Goal: Task Accomplishment & Management: Use online tool/utility

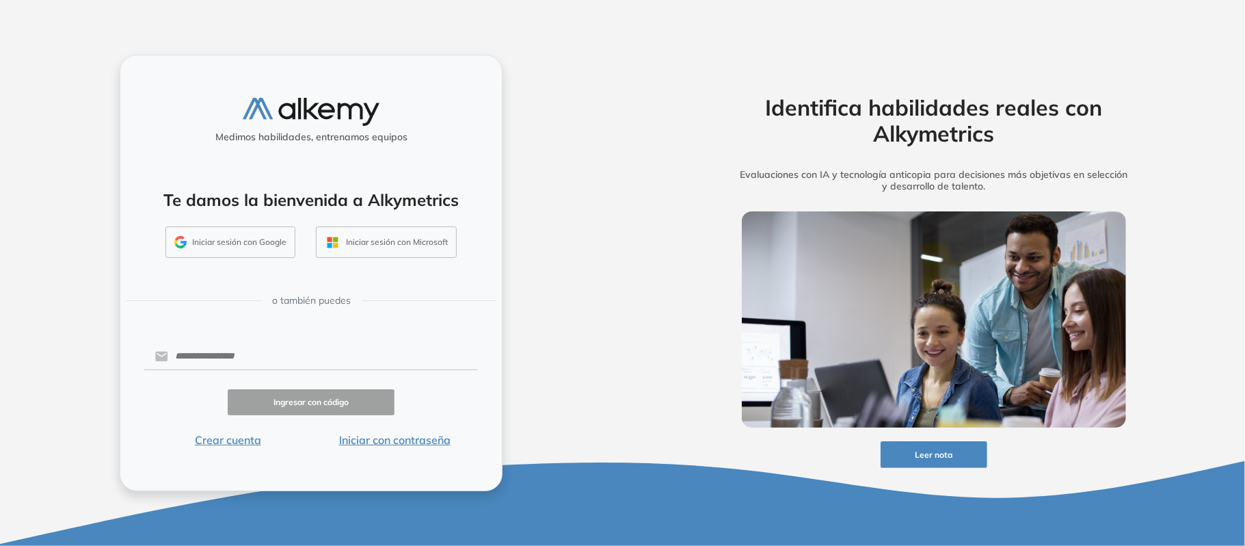
click at [250, 255] on button "Iniciar sesión con Google" at bounding box center [231, 241] width 130 height 31
click at [248, 252] on button "Iniciar sesión con Google" at bounding box center [231, 241] width 130 height 31
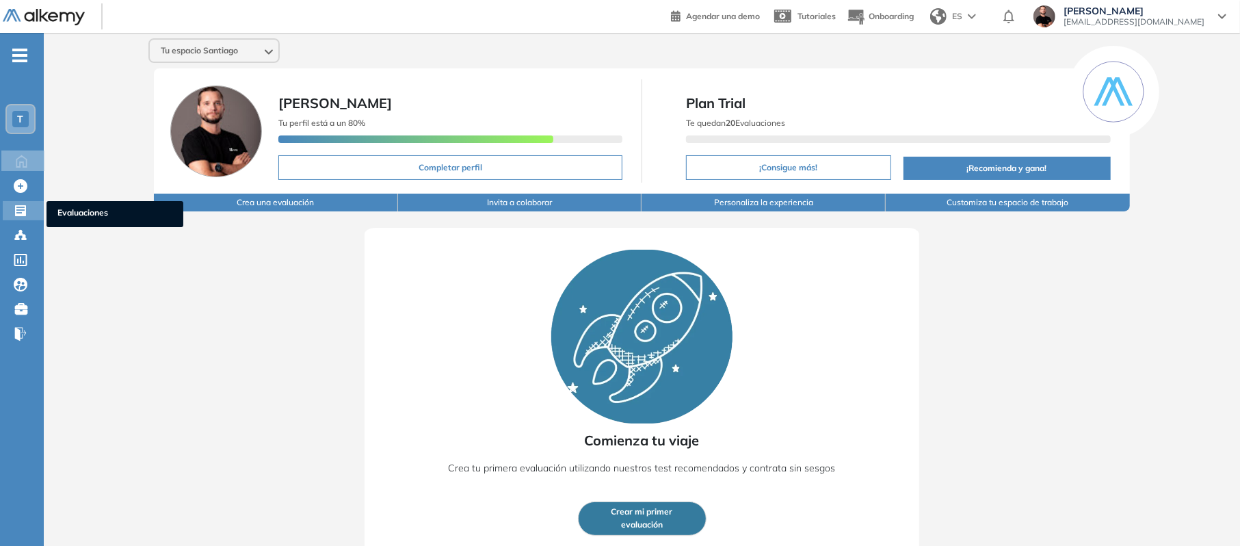
click at [23, 212] on icon at bounding box center [20, 210] width 11 height 11
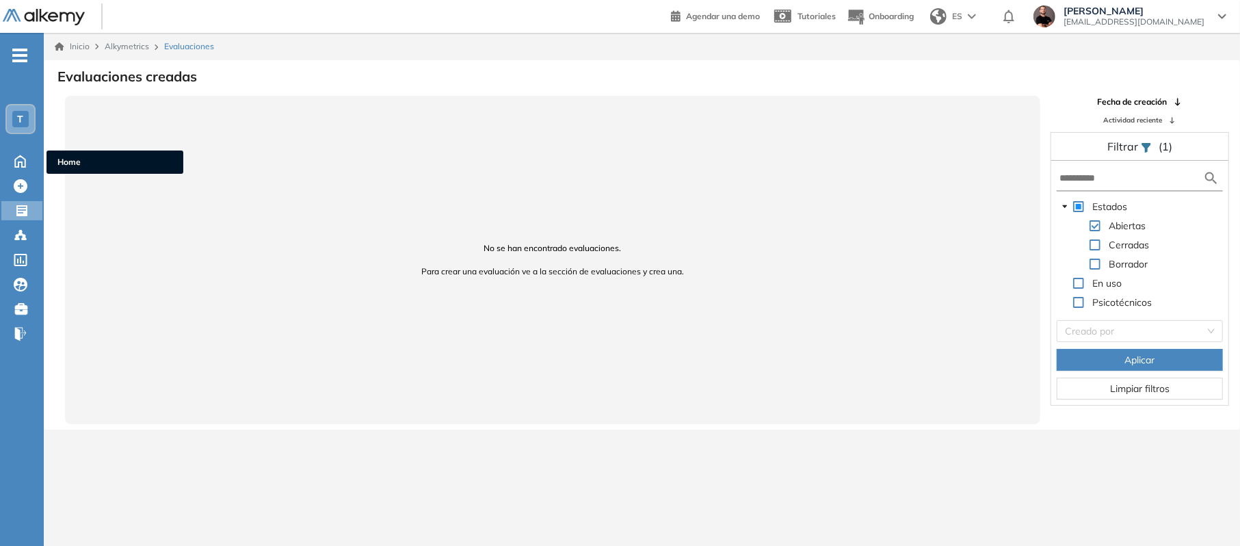
click at [19, 170] on ul "T Home Home Crear Evaluación Crear Evaluación Evaluaciones Evaluaciones Candida…" at bounding box center [22, 200] width 44 height 291
click at [17, 148] on ul "T Home Home Crear Evaluación Crear Evaluación Evaluaciones Evaluaciones Candida…" at bounding box center [22, 200] width 44 height 291
click at [16, 157] on icon at bounding box center [20, 161] width 10 height 12
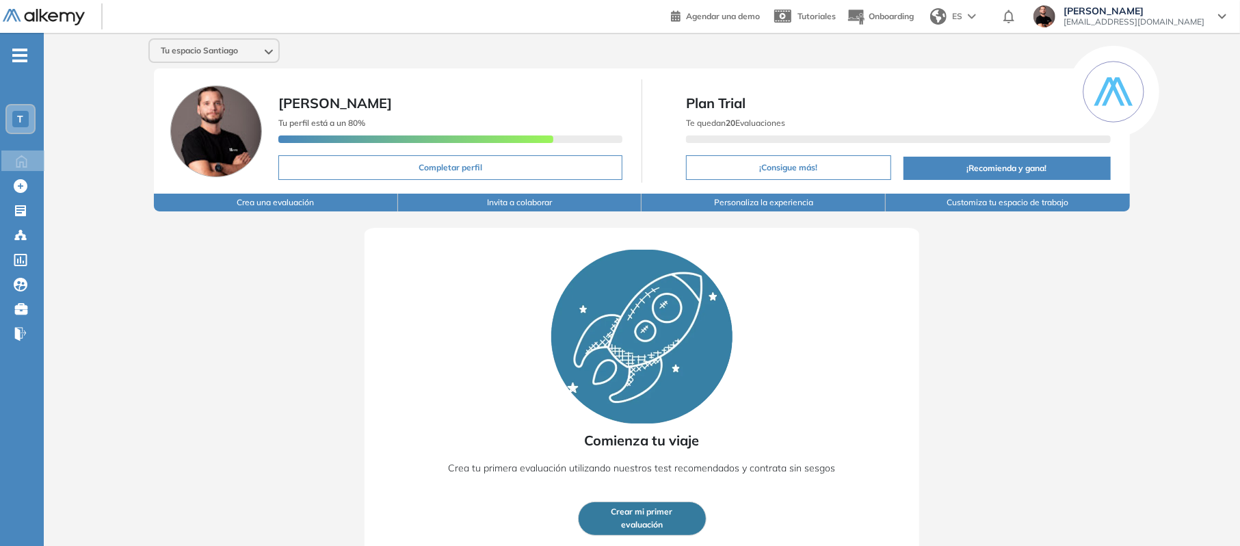
scroll to position [11, 0]
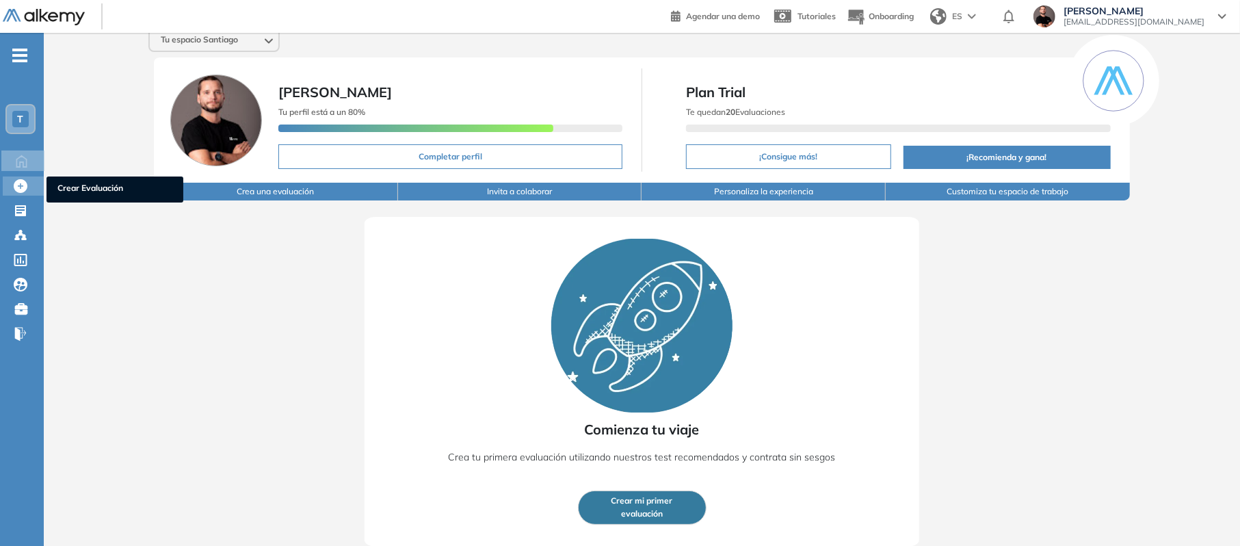
click at [20, 187] on icon at bounding box center [21, 186] width 14 height 14
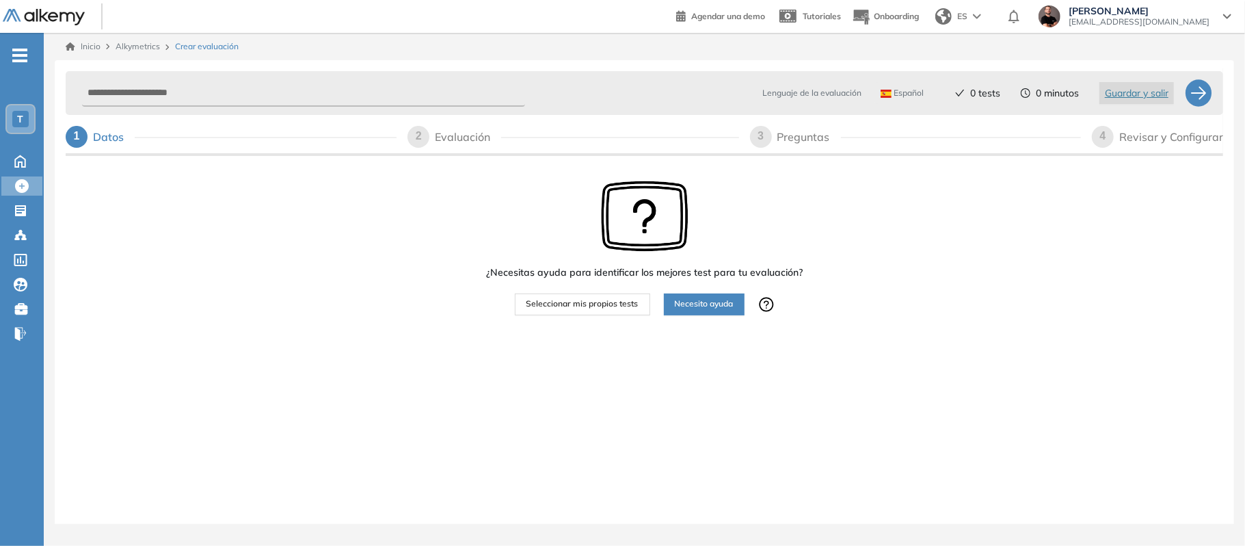
click at [605, 309] on span "Seleccionar mis propios tests" at bounding box center [583, 303] width 112 height 13
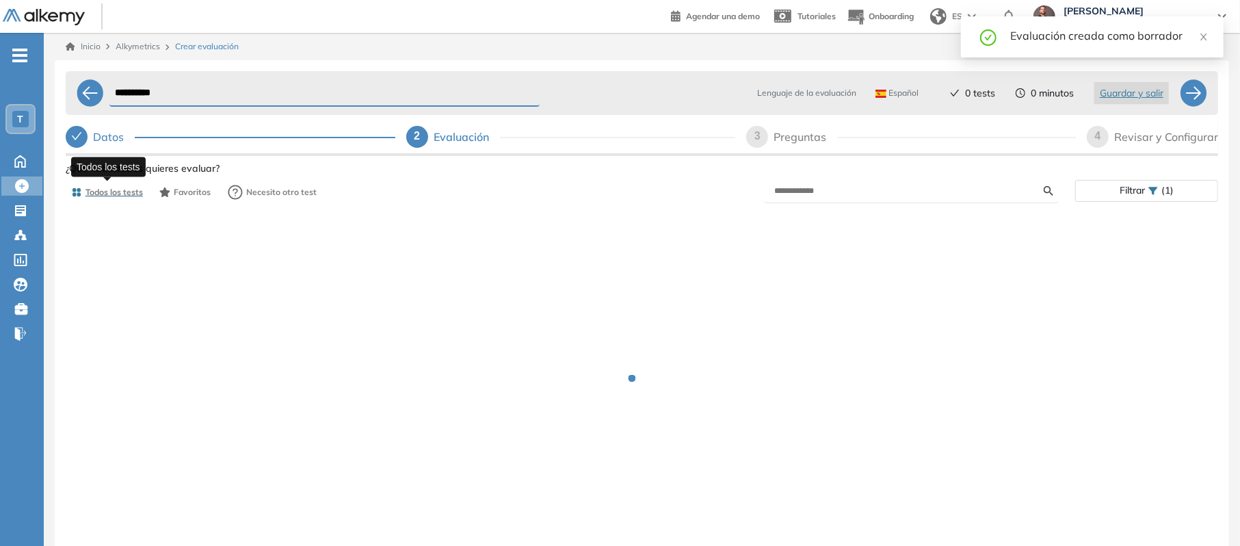
click at [130, 198] on button "Todos los tests" at bounding box center [107, 192] width 83 height 23
click at [854, 185] on input "text" at bounding box center [909, 191] width 269 height 12
type input "******"
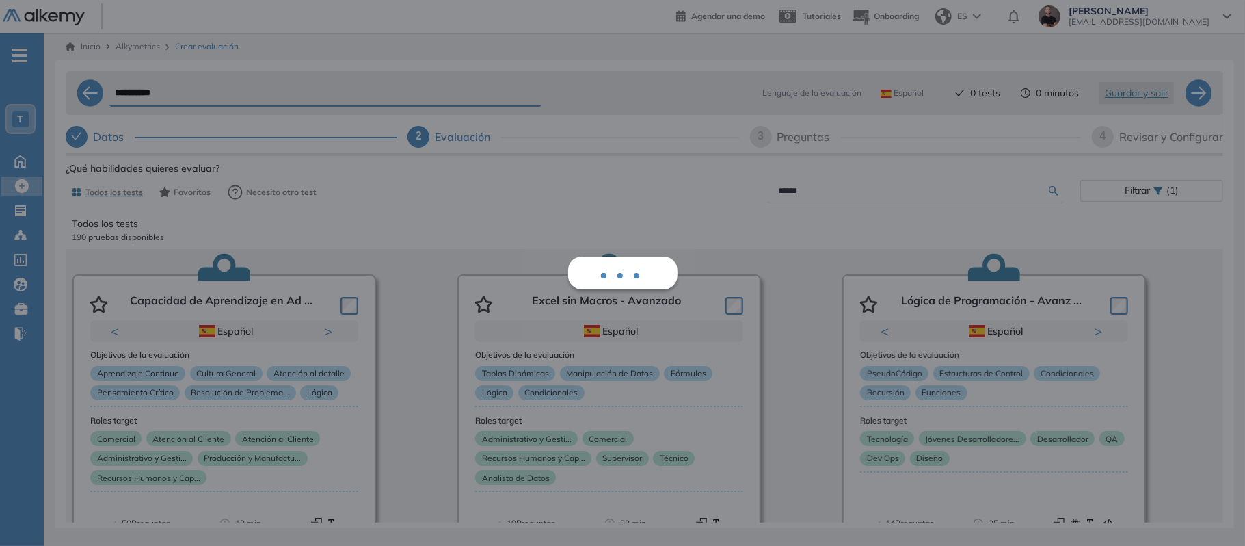
click at [854, 185] on input "******" at bounding box center [914, 191] width 272 height 12
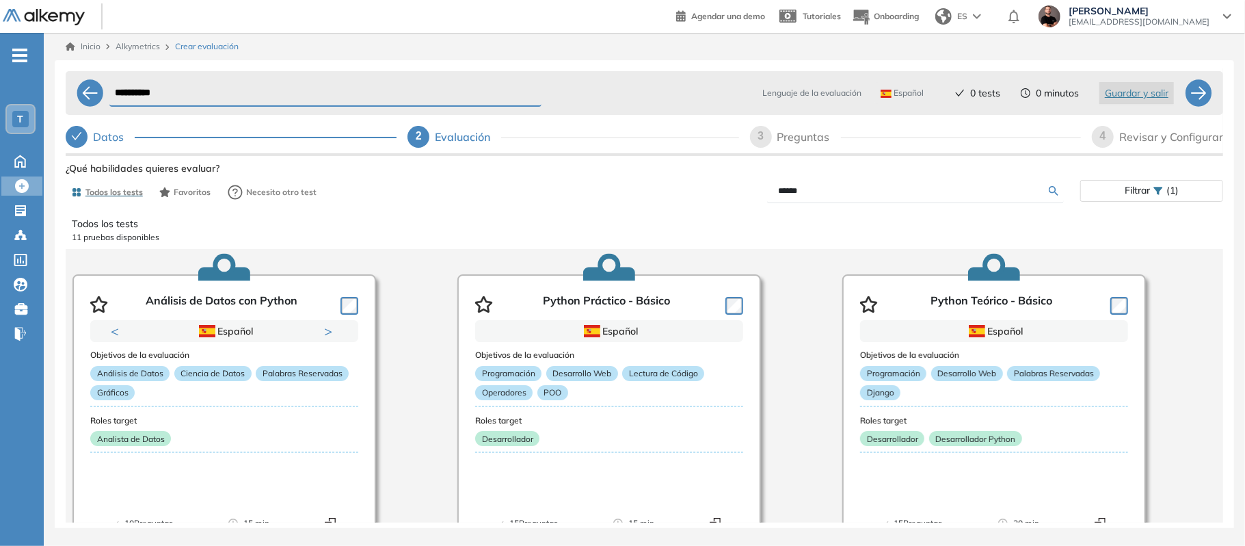
click at [854, 185] on input "******" at bounding box center [914, 191] width 272 height 12
click at [1056, 201] on form "******" at bounding box center [915, 191] width 297 height 24
click at [1056, 198] on form "******" at bounding box center [915, 191] width 297 height 24
click at [1051, 187] on icon at bounding box center [1054, 191] width 10 height 10
click at [942, 179] on form "******" at bounding box center [915, 191] width 297 height 24
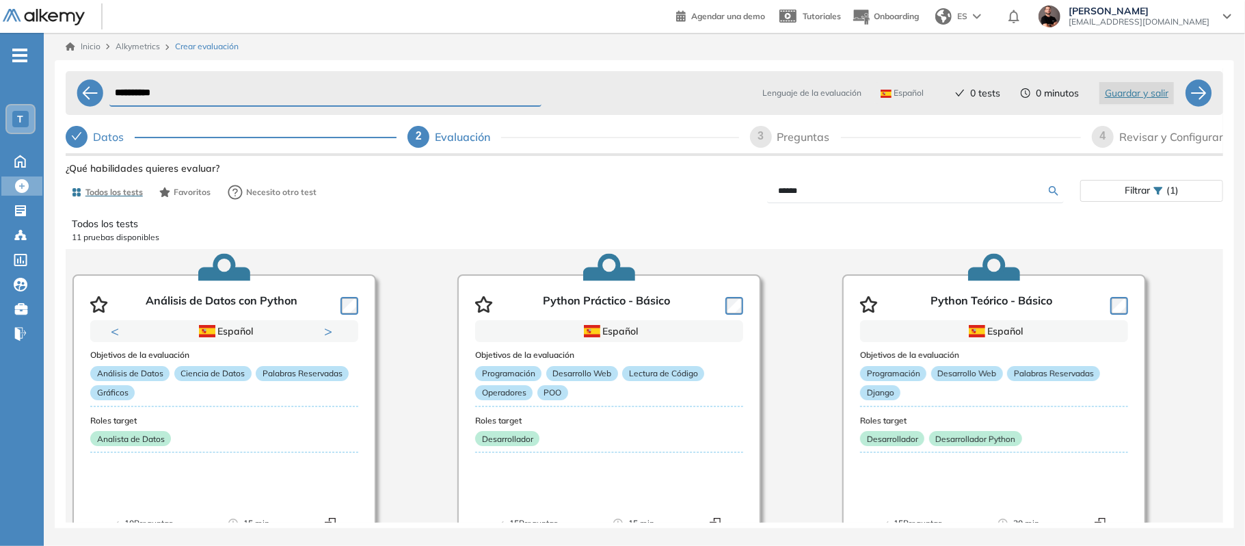
click at [923, 193] on input "******" at bounding box center [914, 191] width 272 height 12
click at [1245, 130] on div "**********" at bounding box center [645, 280] width 1202 height 495
click at [781, 196] on input "******" at bounding box center [914, 191] width 272 height 12
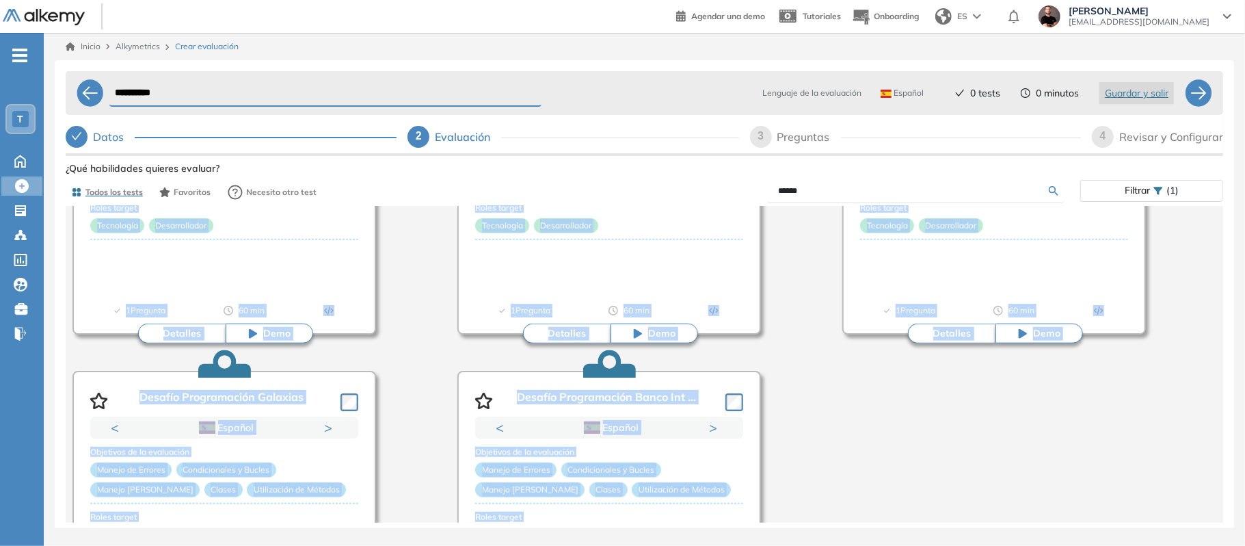
scroll to position [977, 0]
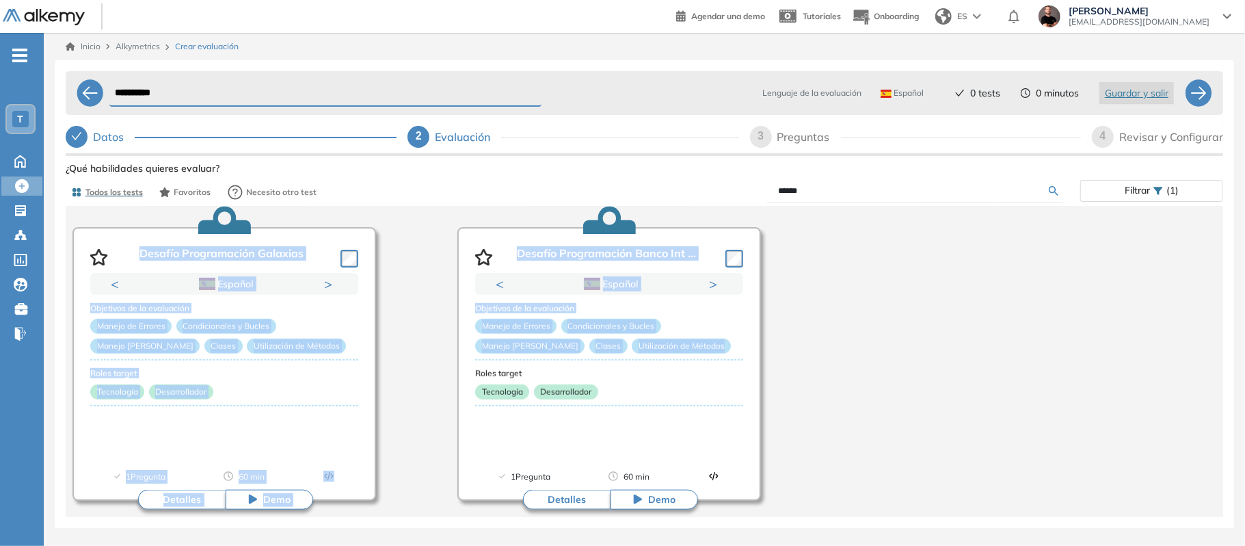
drag, startPoint x: 824, startPoint y: 365, endPoint x: 814, endPoint y: 347, distance: 19.9
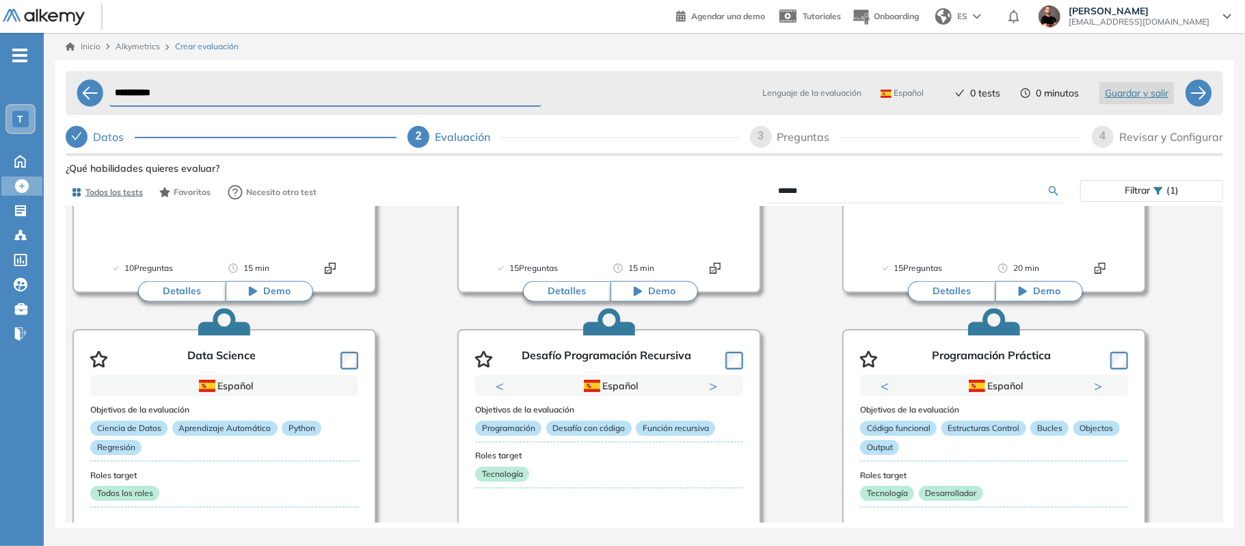
scroll to position [291, 0]
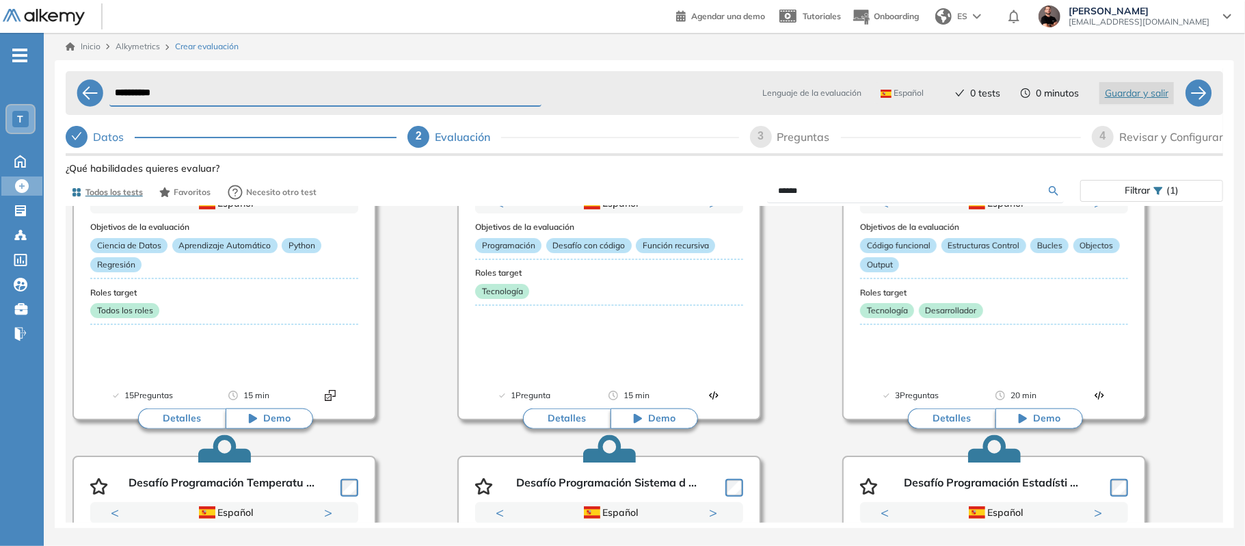
scroll to position [401, 0]
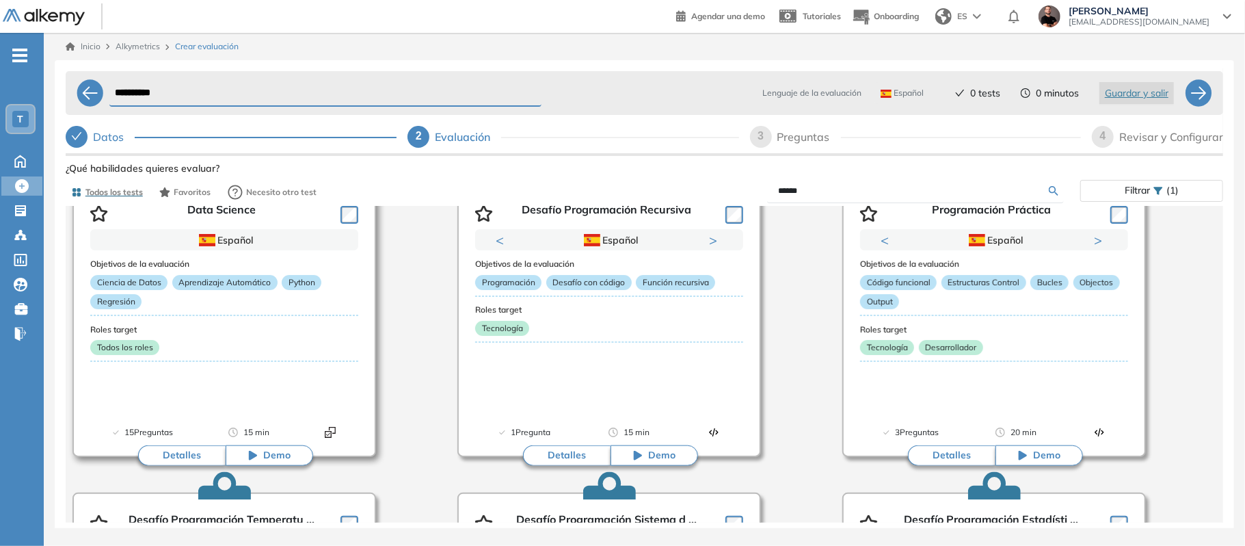
click at [276, 397] on div "Objetivos de la evaluación Ciencia de Datos Aprendizaje Automático Python Regre…" at bounding box center [224, 325] width 268 height 151
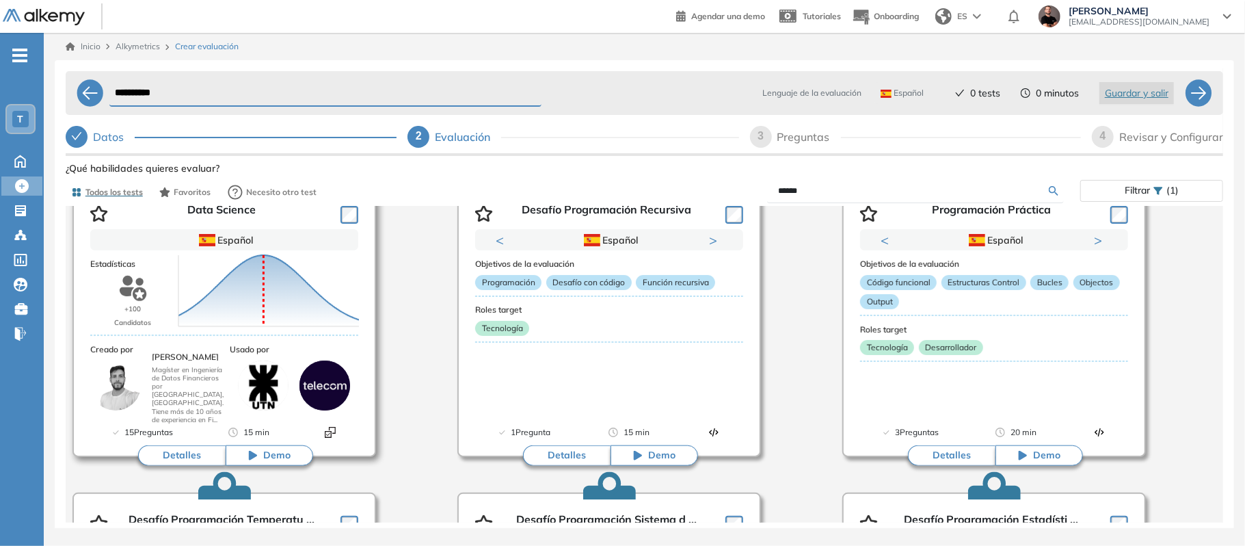
click at [167, 365] on div "Juan Manuel F. Magíster en Ingeniería de Datos Financieros por UCLA, USA. Tiene…" at bounding box center [188, 386] width 72 height 66
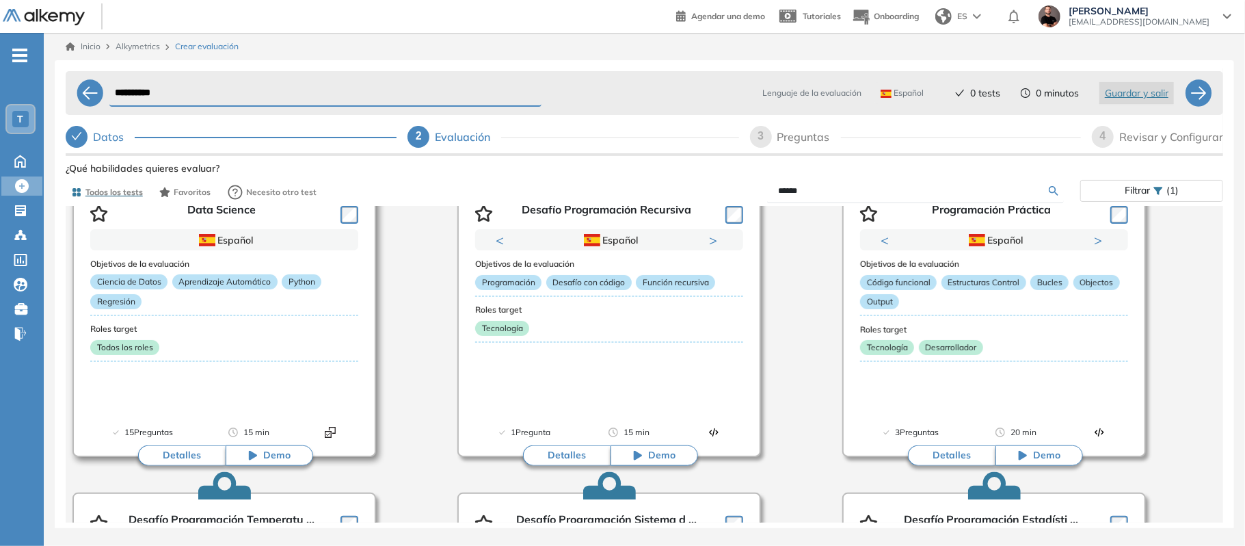
click at [172, 461] on button "Detalles" at bounding box center [182, 455] width 88 height 21
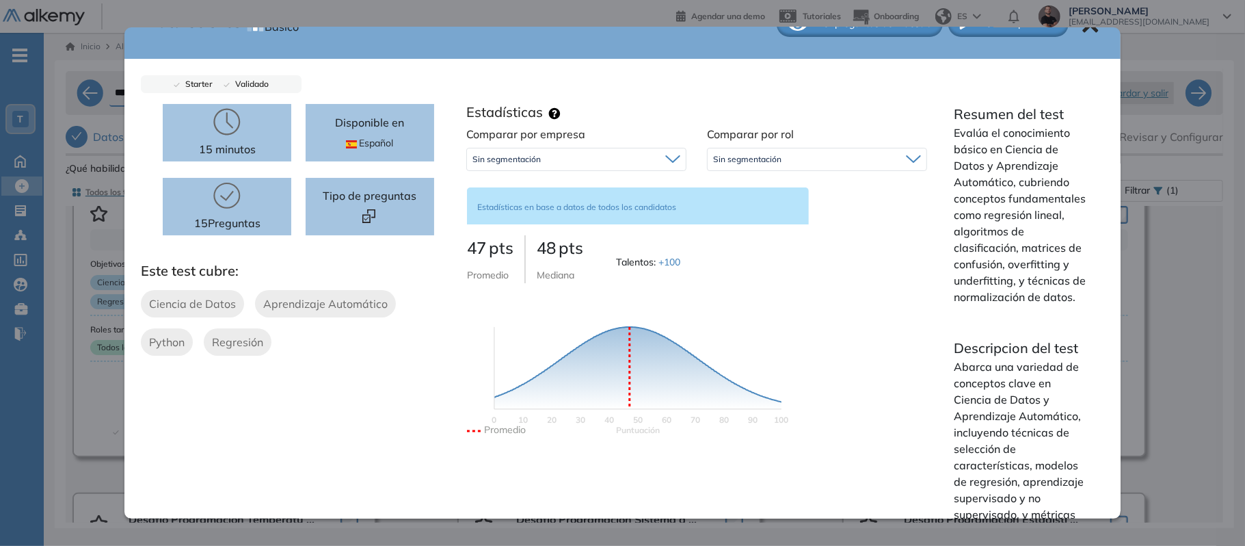
scroll to position [36, 0]
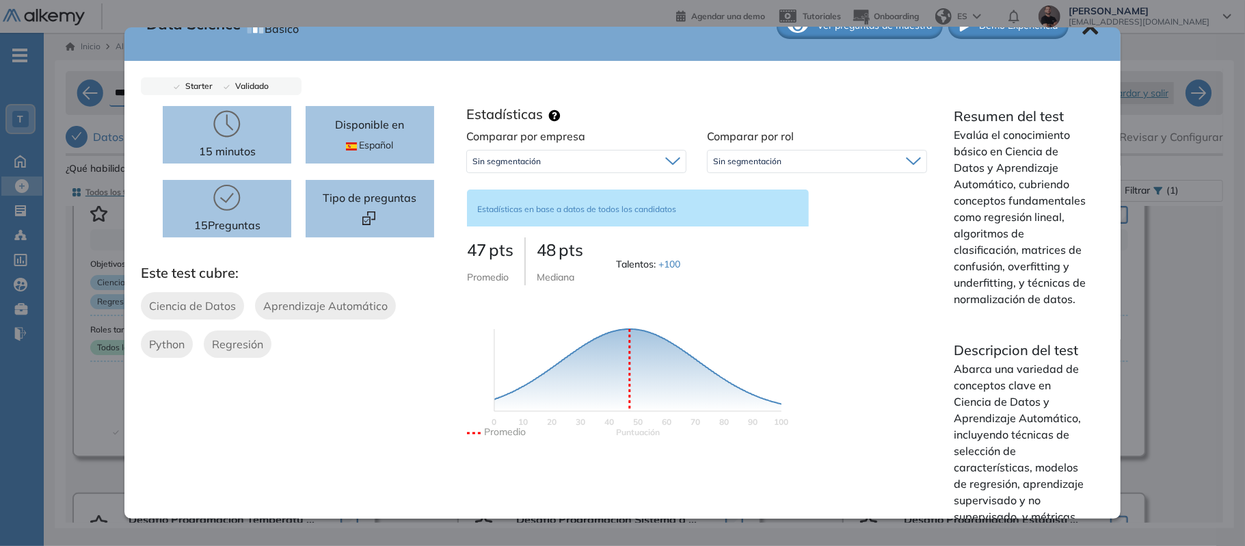
click at [233, 217] on p "15 Preguntas" at bounding box center [227, 225] width 66 height 16
click at [226, 208] on icon at bounding box center [226, 197] width 27 height 27
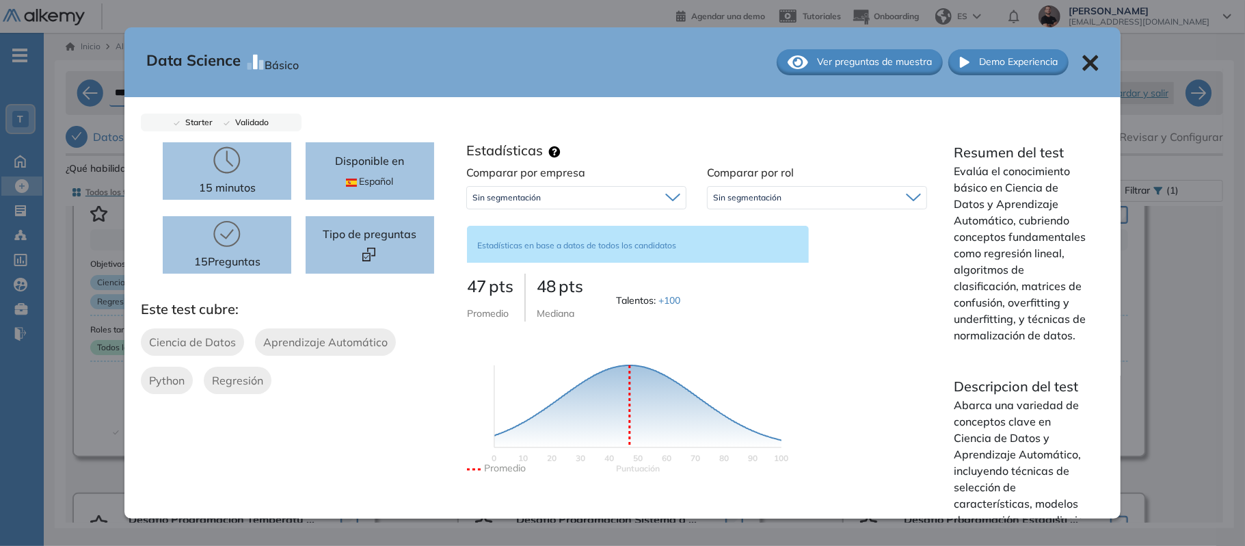
click at [899, 64] on span "Ver preguntas de muestra" at bounding box center [874, 62] width 115 height 14
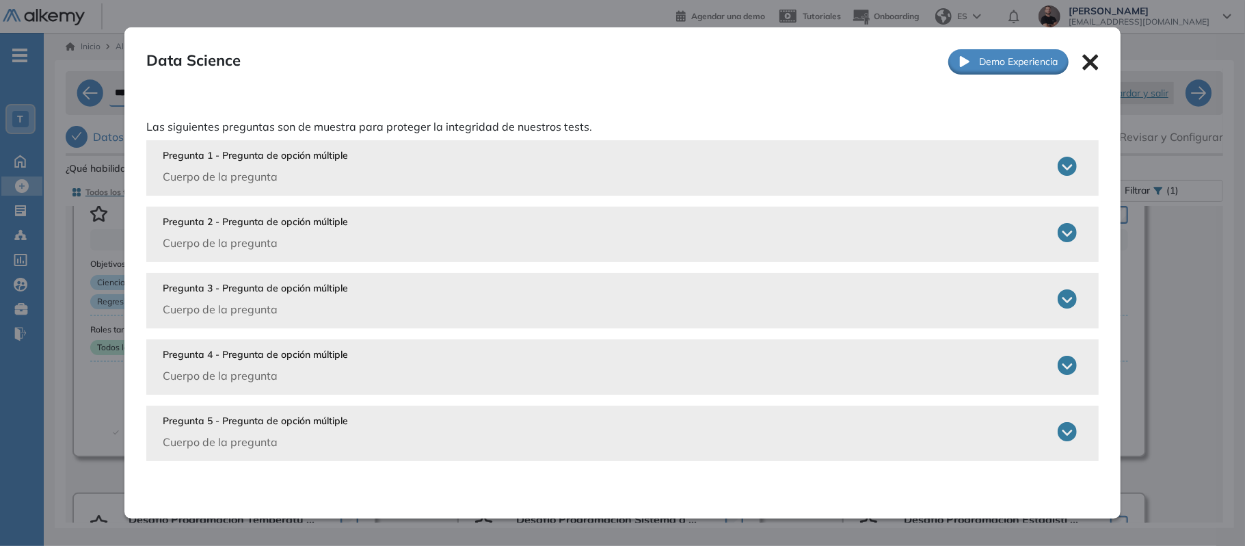
click at [468, 184] on div "Pregunta 1 - Pregunta de opción múltiple Cuerpo de la pregunta" at bounding box center [620, 166] width 914 height 36
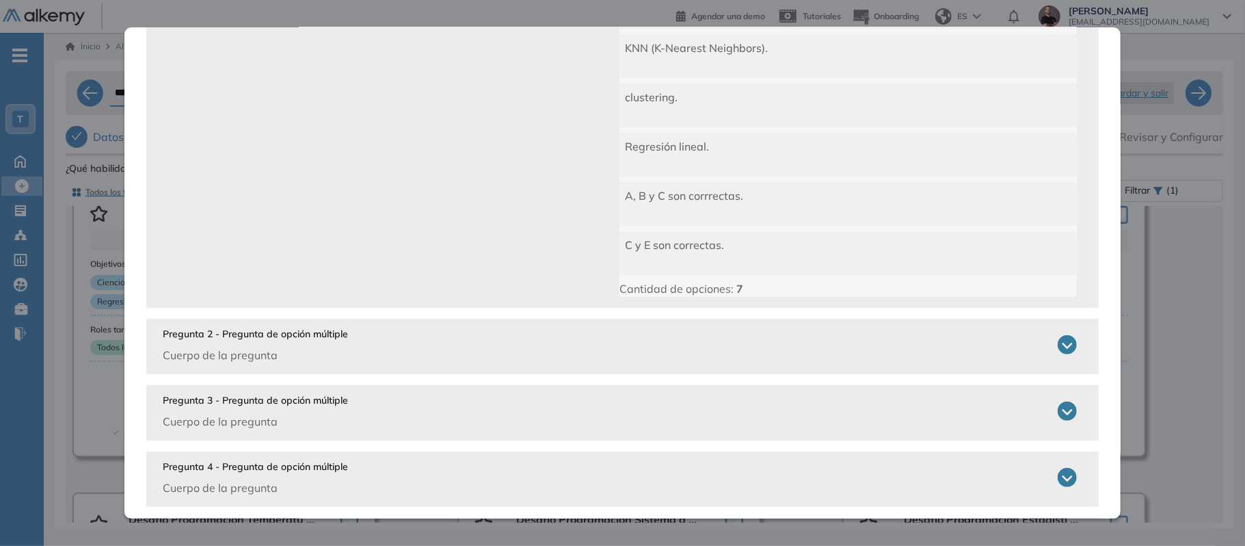
scroll to position [352, 0]
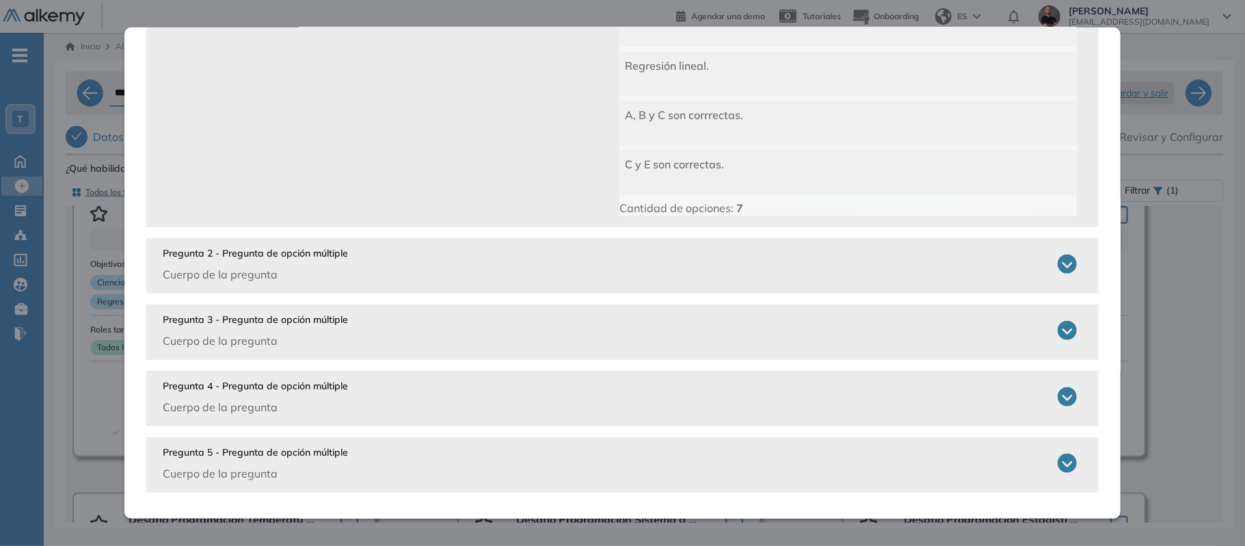
click at [854, 295] on div "Pregunta 1 - Pregunta de opción múltiple Cuerpo de la pregunta ¿Cuáles algoritm…" at bounding box center [622, 141] width 953 height 704
click at [919, 277] on div "Pregunta 2 - Pregunta de opción múltiple Cuerpo de la pregunta" at bounding box center [620, 264] width 914 height 36
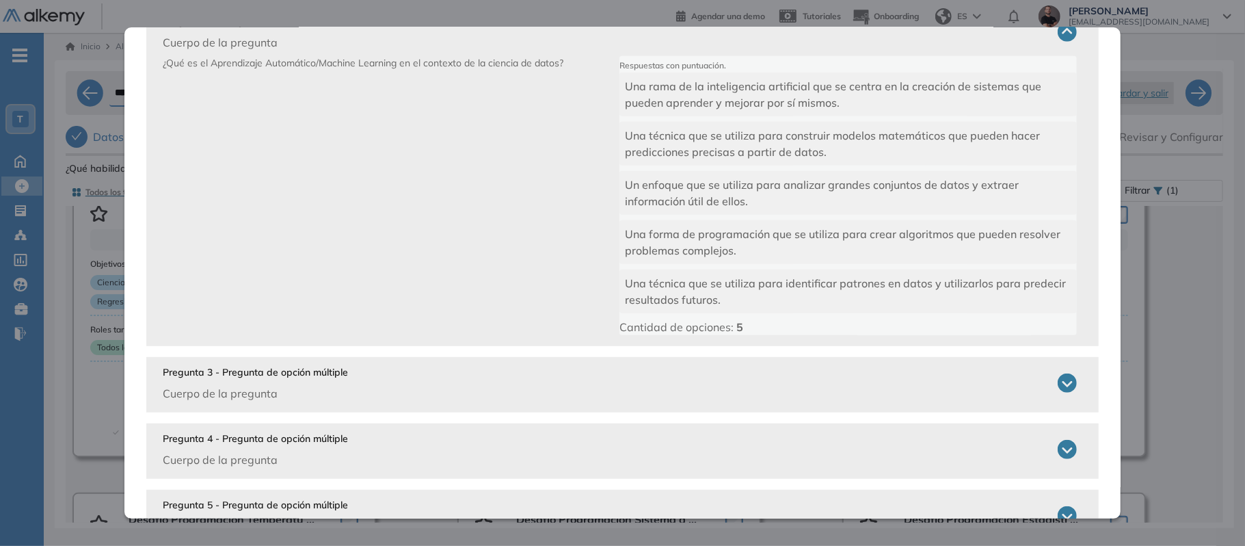
scroll to position [636, 0]
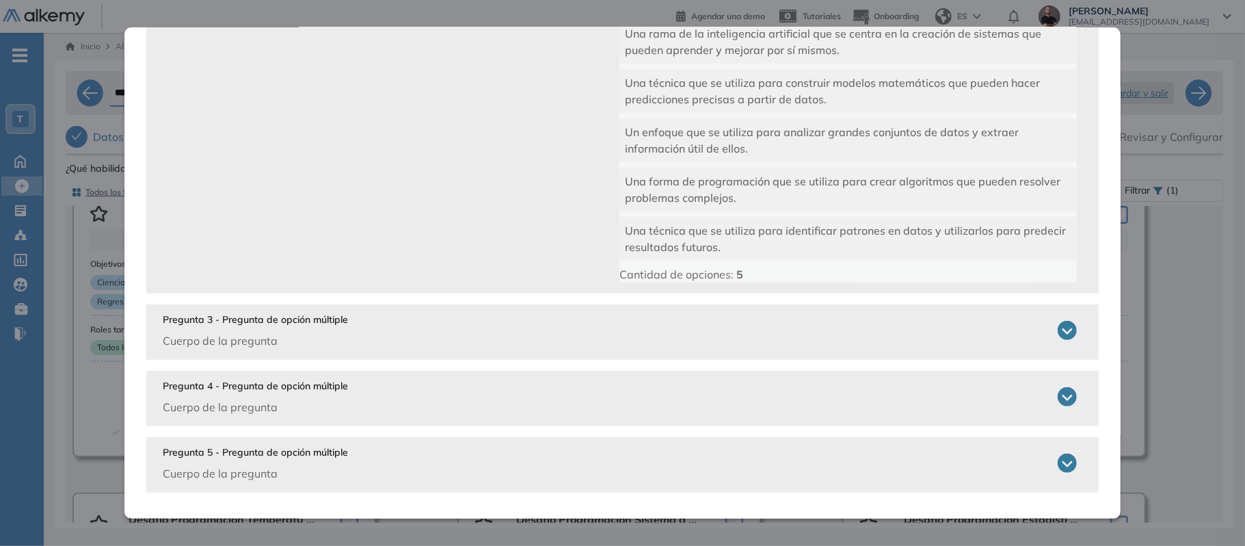
click at [992, 288] on div "Pregunta 2 - Pregunta de opción múltiple Cuerpo de la pregunta ¿Qué es el Apren…" at bounding box center [622, 123] width 953 height 340
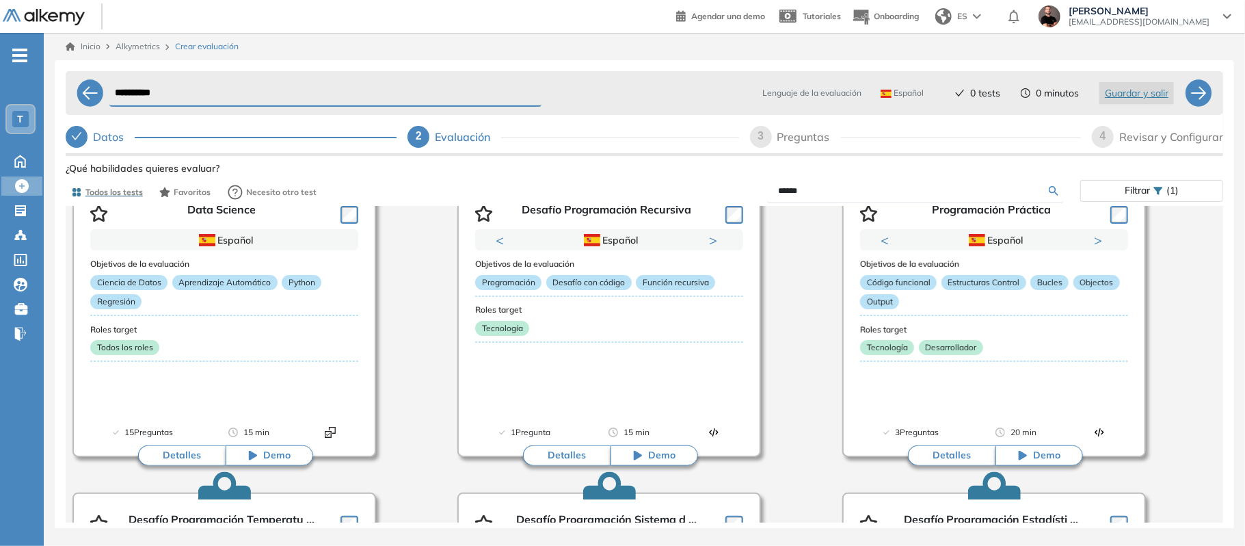
scroll to position [332, 0]
click at [1146, 193] on div "Data Science Básico Ver preguntas de muestra Demo Experiencia Starter Validado …" at bounding box center [645, 387] width 1158 height 457
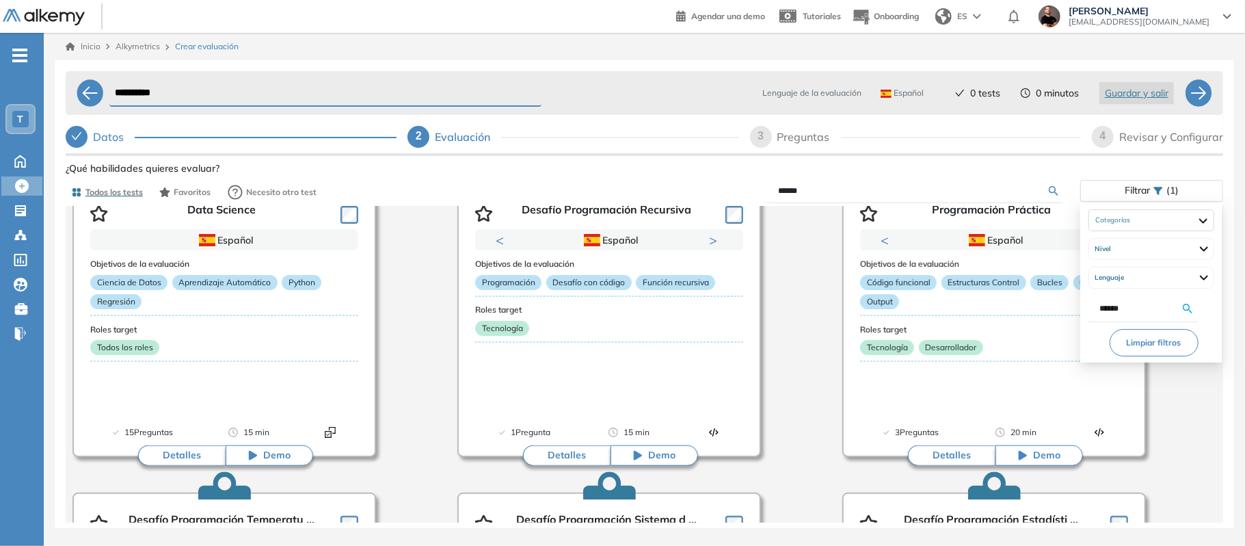
scroll to position [0, 0]
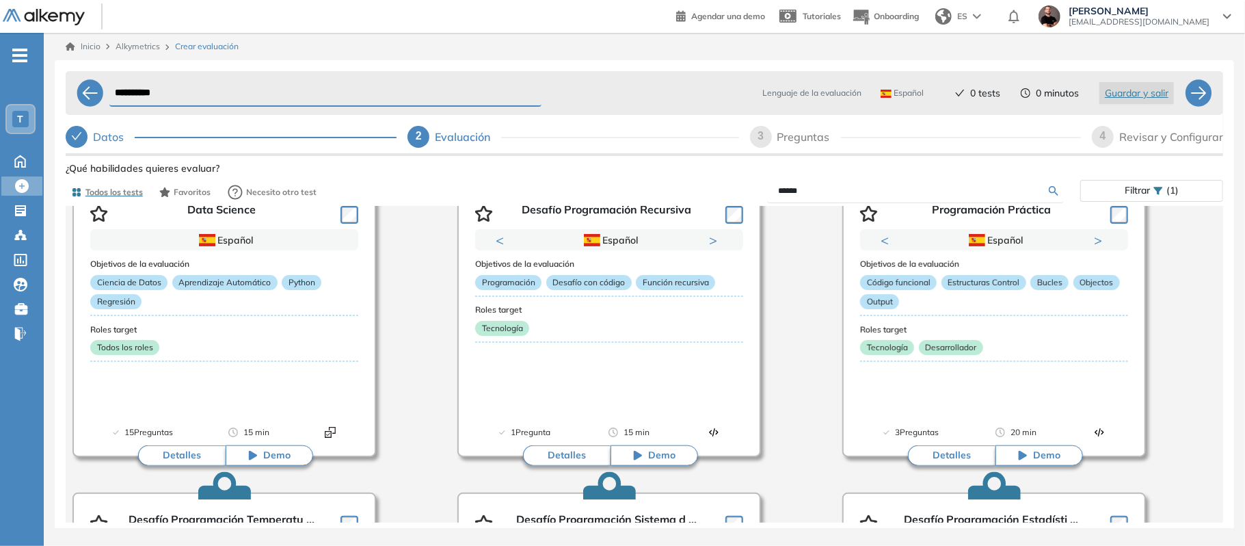
click at [397, 277] on div "Análisis de Datos con Python Previous Portugués Español Portugués Español Portu…" at bounding box center [645, 470] width 1166 height 1244
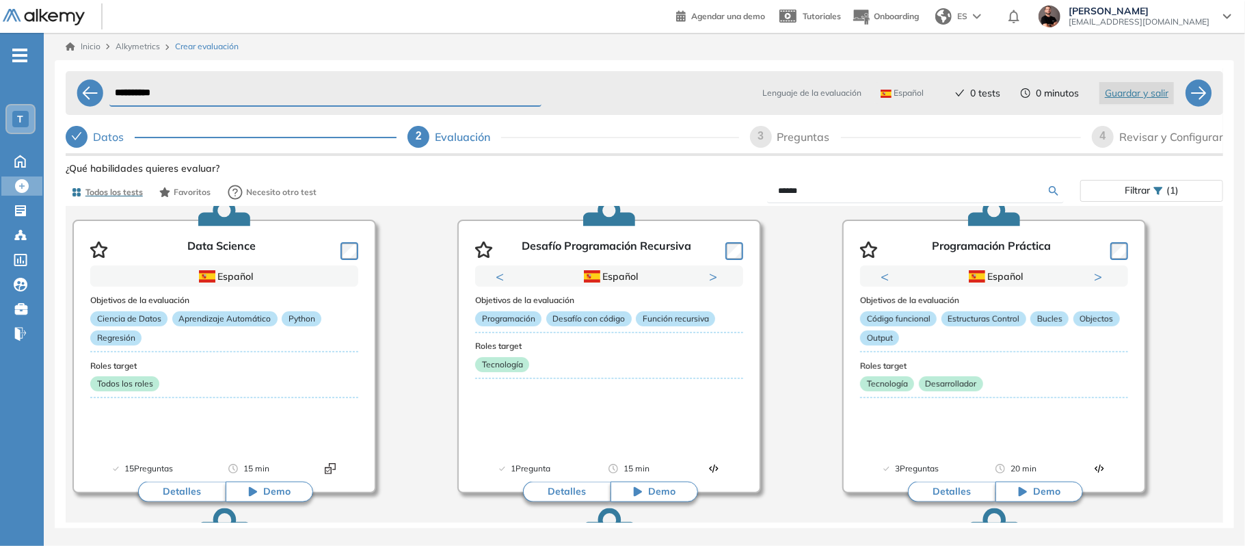
scroll to position [328, 0]
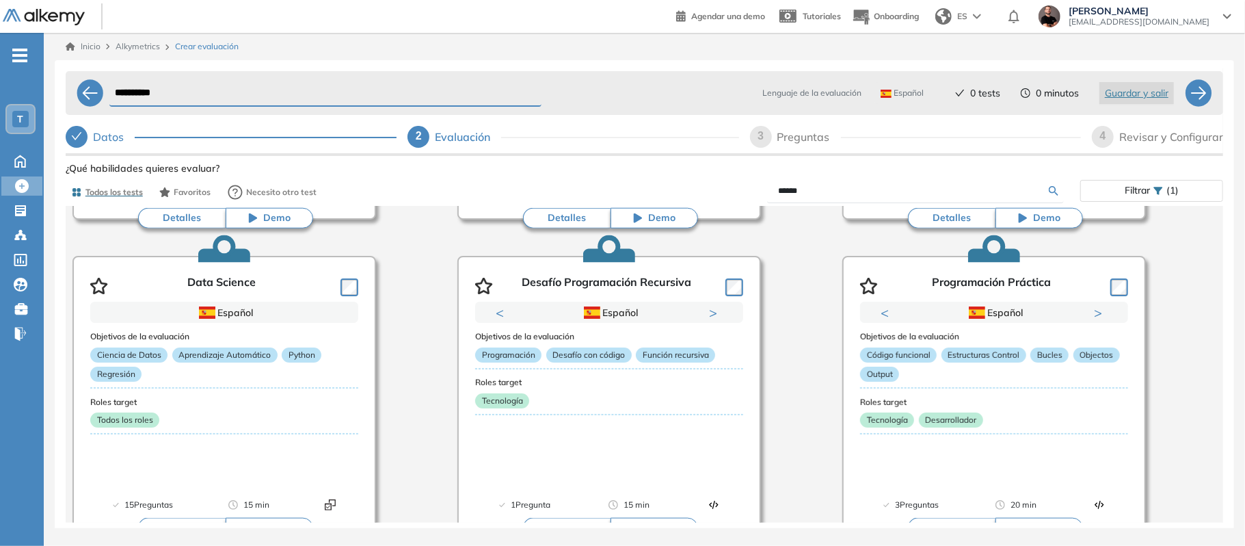
click at [1205, 373] on div "Análisis de Datos con Python Previous Portugués Español Portugués Español Portu…" at bounding box center [645, 543] width 1166 height 1244
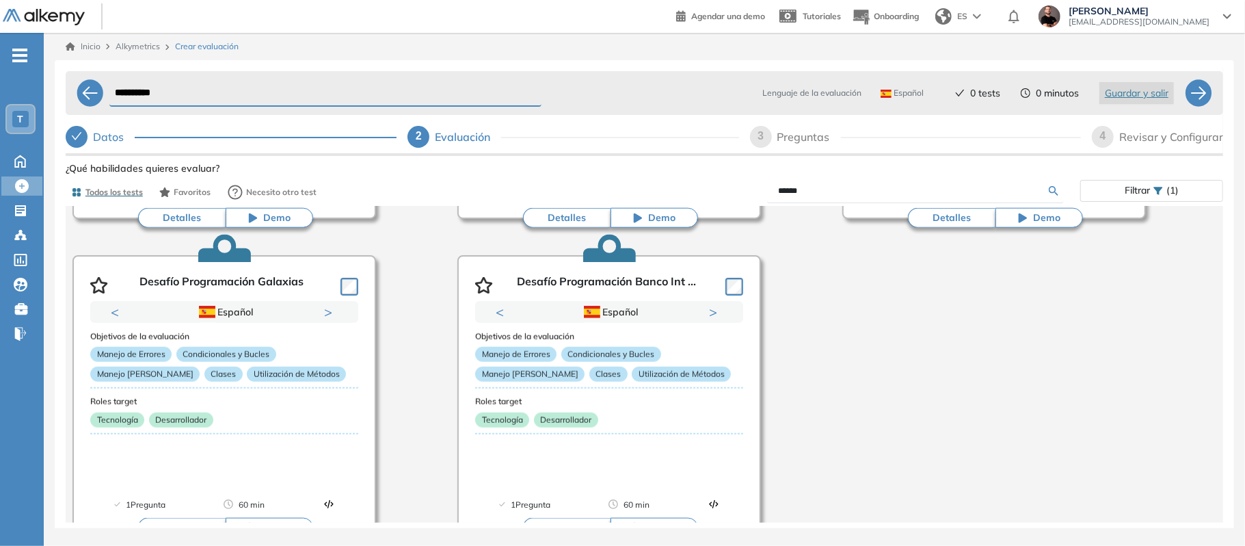
scroll to position [977, 0]
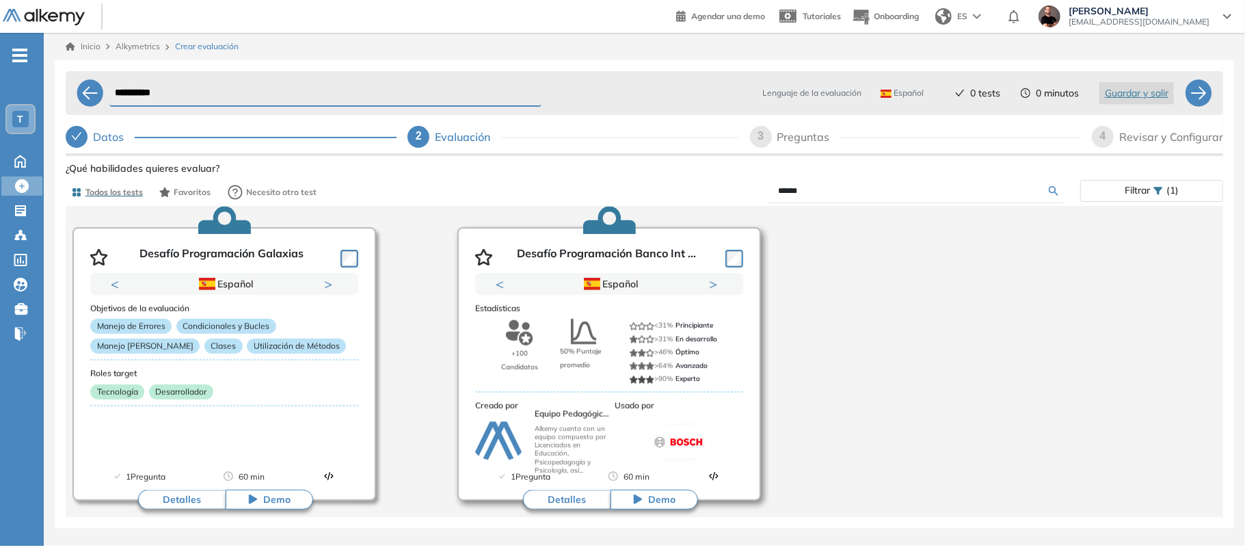
click at [561, 499] on button "Detalles" at bounding box center [567, 499] width 88 height 21
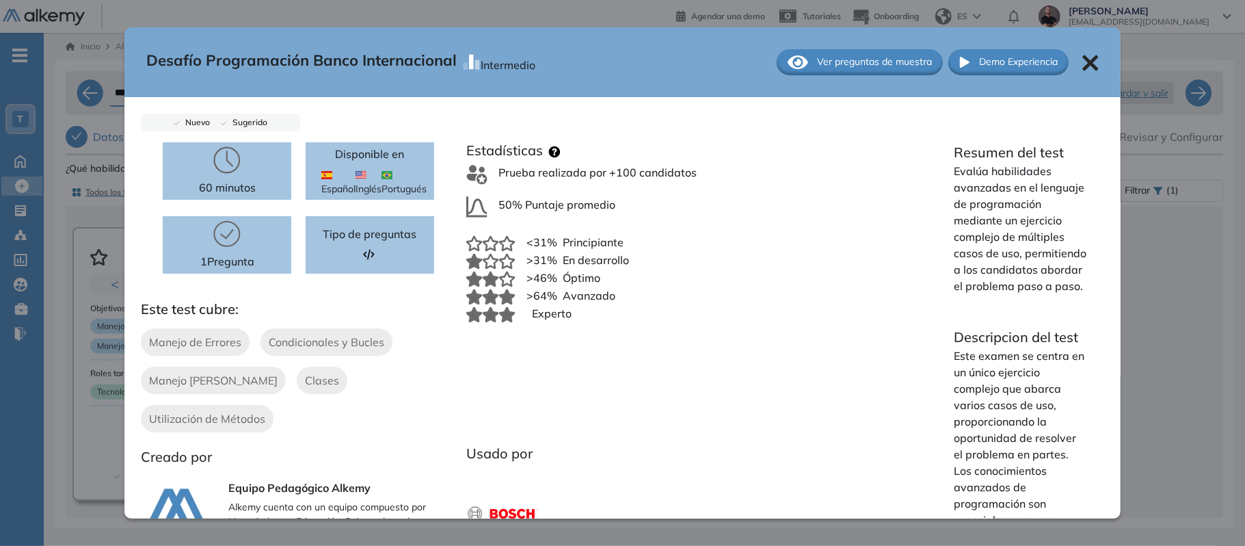
click at [884, 55] on span "Ver preguntas de muestra" at bounding box center [874, 62] width 115 height 14
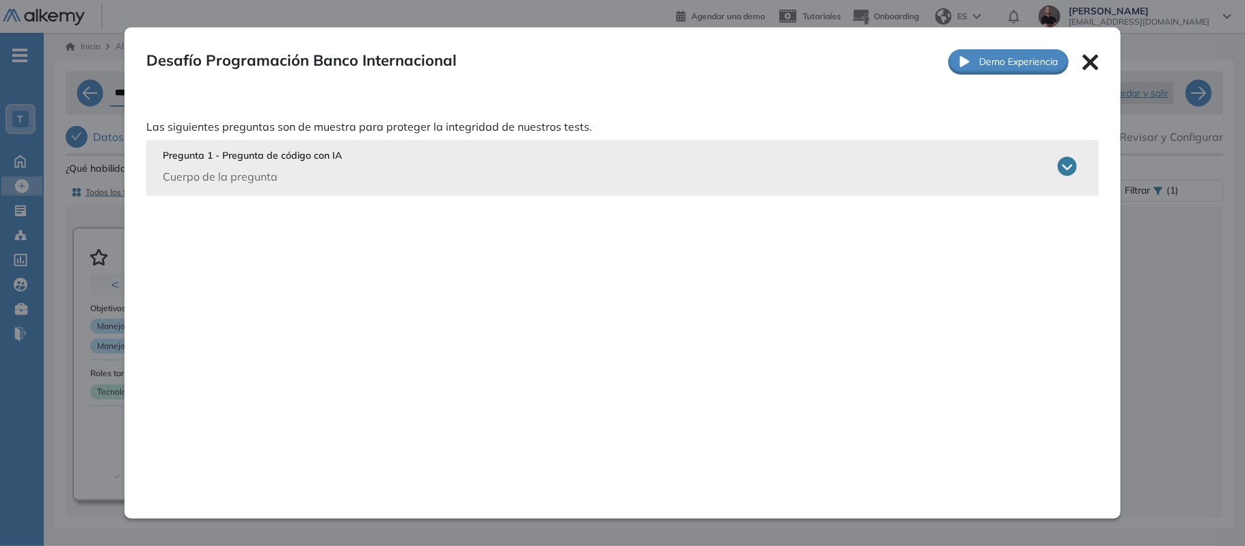
click at [444, 164] on div "Pregunta 1 - Pregunta de código con IA Cuerpo de la pregunta" at bounding box center [620, 166] width 914 height 36
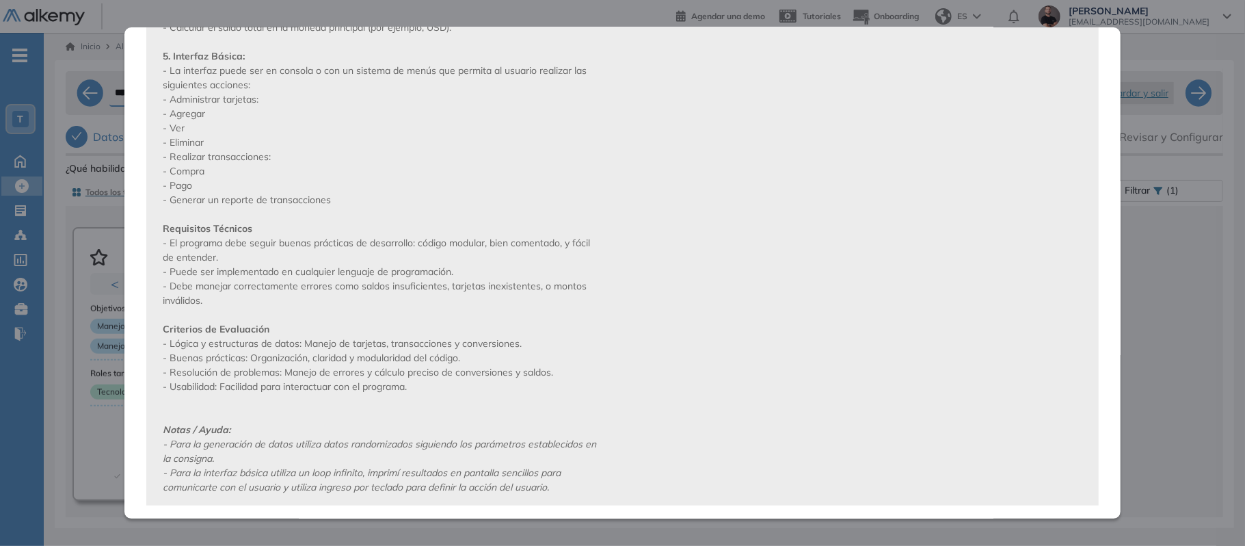
scroll to position [729, 0]
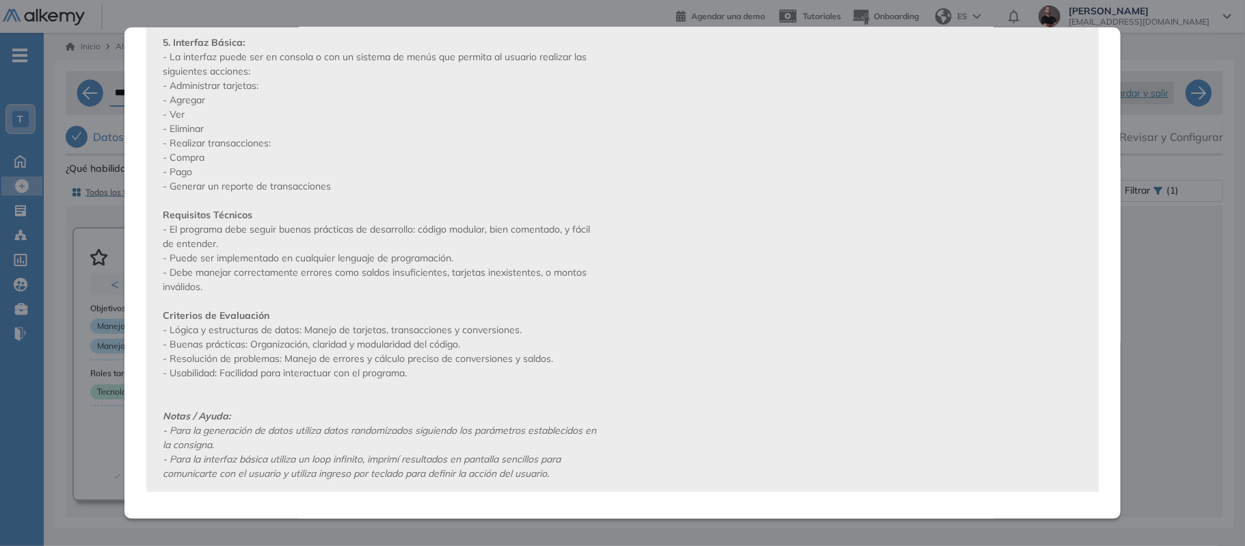
click at [1158, 222] on div "Desafío Programación Banco Internacional Intermedio Ver preguntas de muestra De…" at bounding box center [645, 387] width 1158 height 457
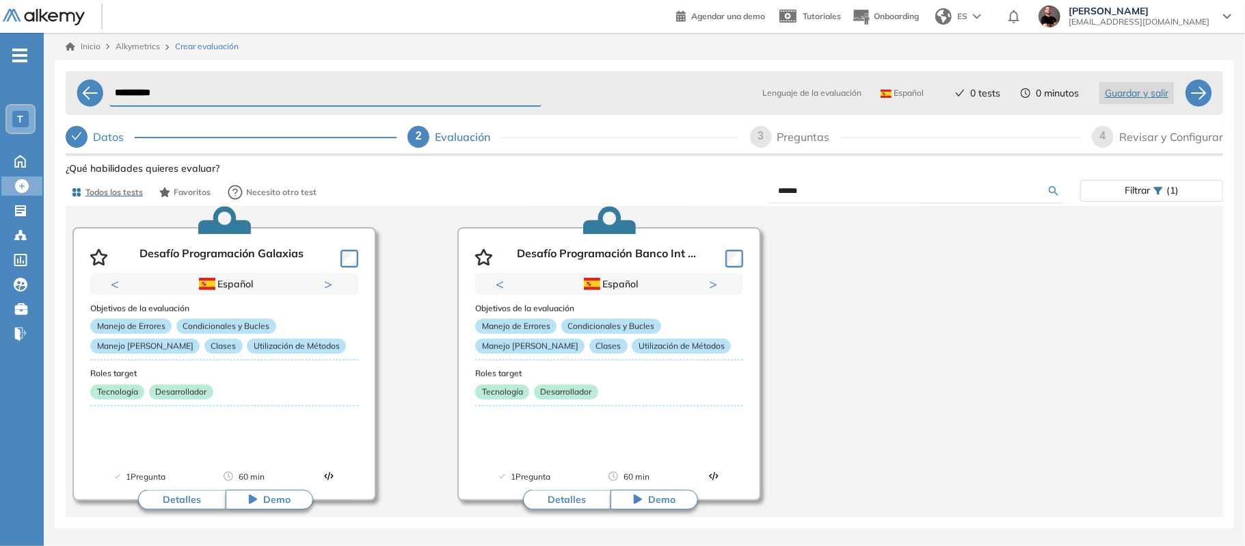
scroll to position [0, 0]
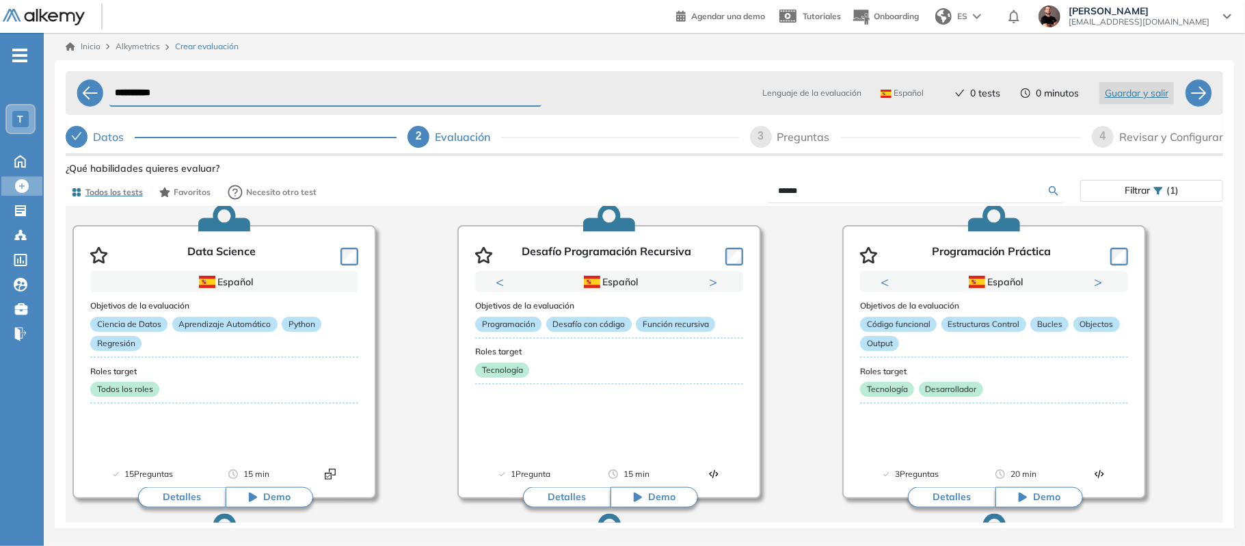
scroll to position [356, 0]
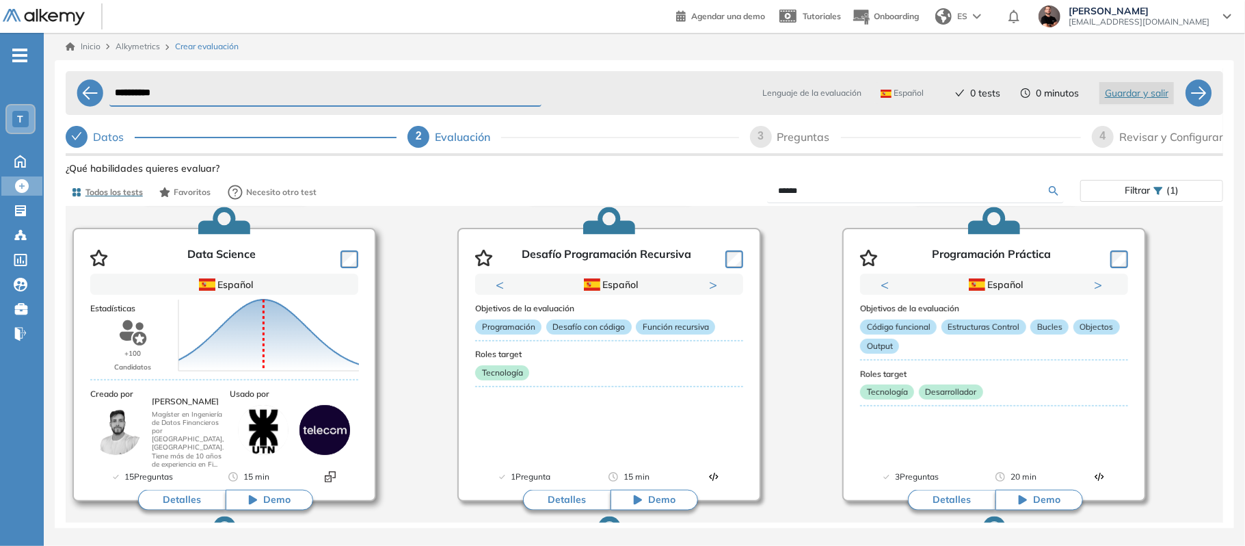
click at [235, 359] on icon at bounding box center [268, 335] width 181 height 71
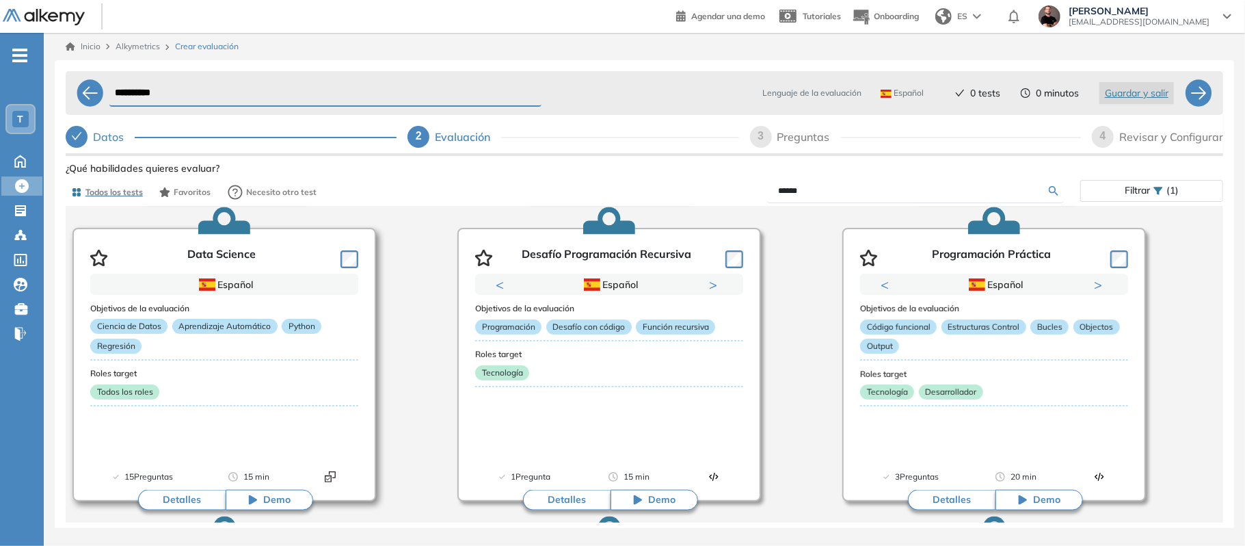
click at [236, 351] on div "Ciencia de Datos Aprendizaje Automático Python Regresión" at bounding box center [224, 339] width 268 height 40
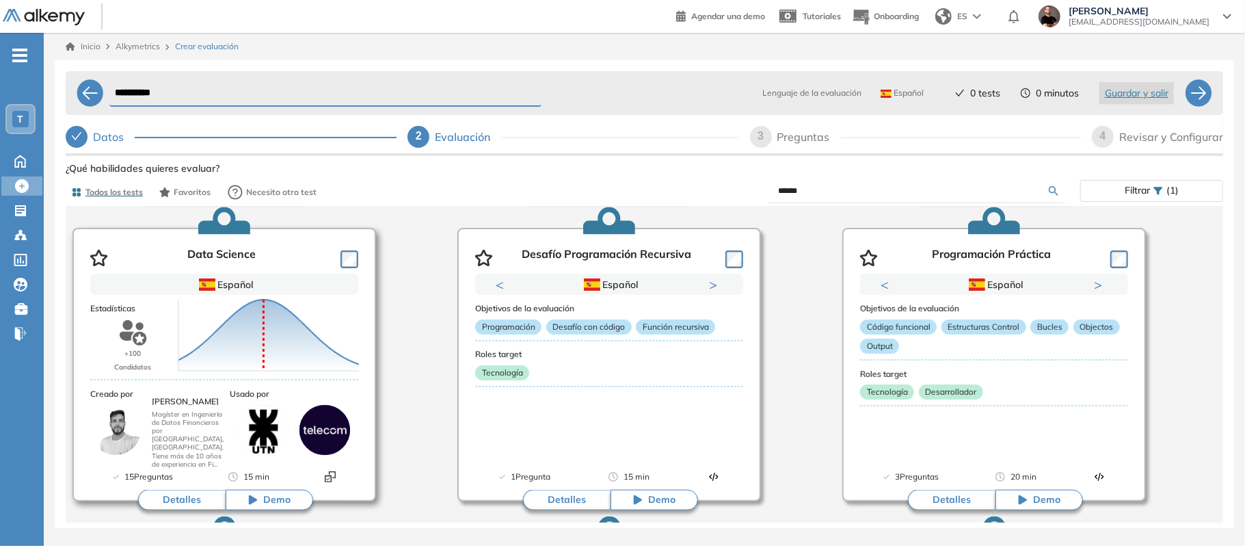
click at [181, 504] on button "Detalles" at bounding box center [182, 500] width 88 height 21
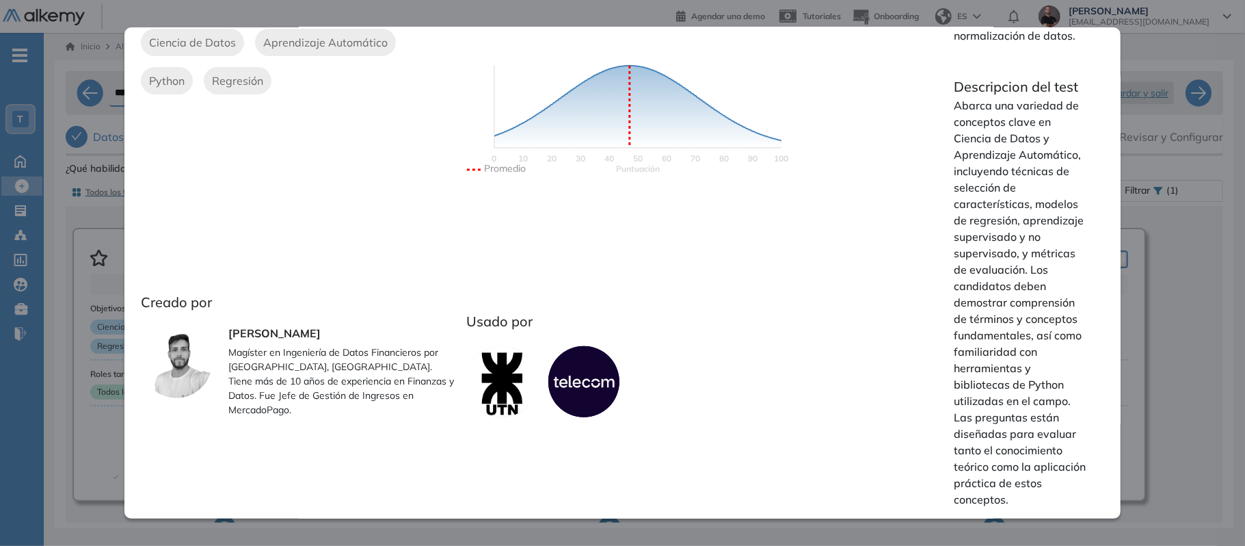
scroll to position [0, 0]
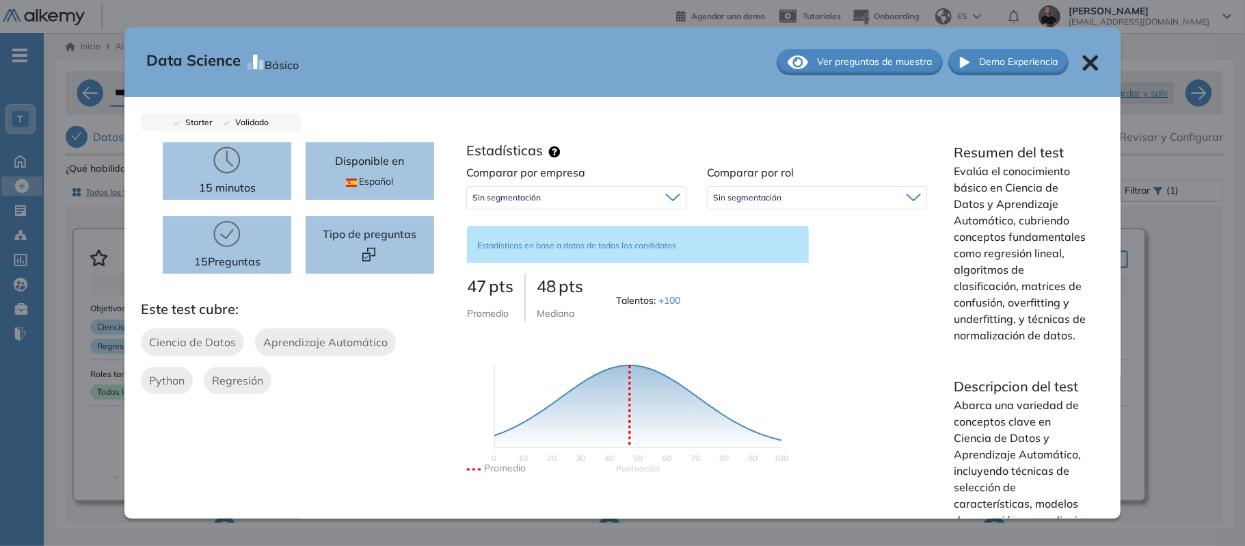
click at [1083, 69] on icon at bounding box center [1091, 63] width 16 height 16
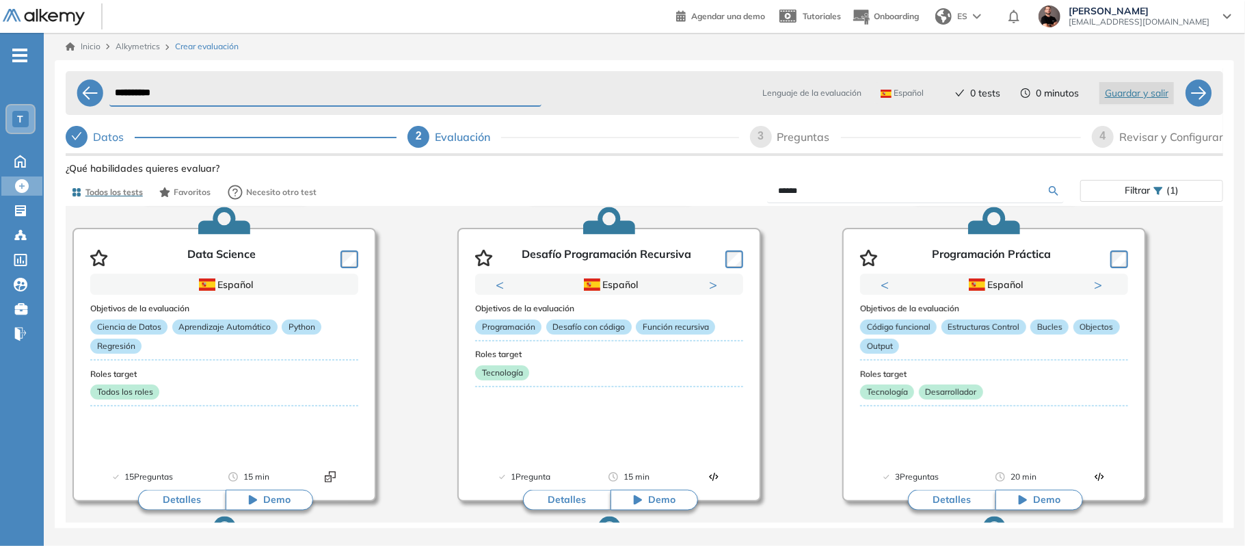
click at [406, 313] on div "Análisis de Datos con Python Previous Portugués Español Portugués Español Portu…" at bounding box center [645, 515] width 1166 height 1244
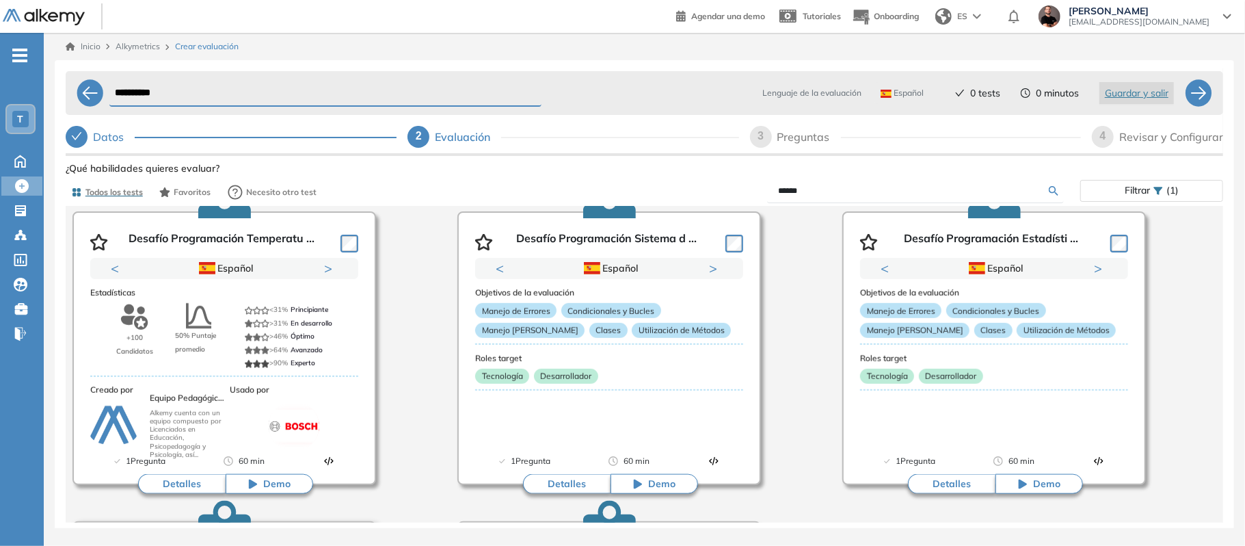
scroll to position [685, 0]
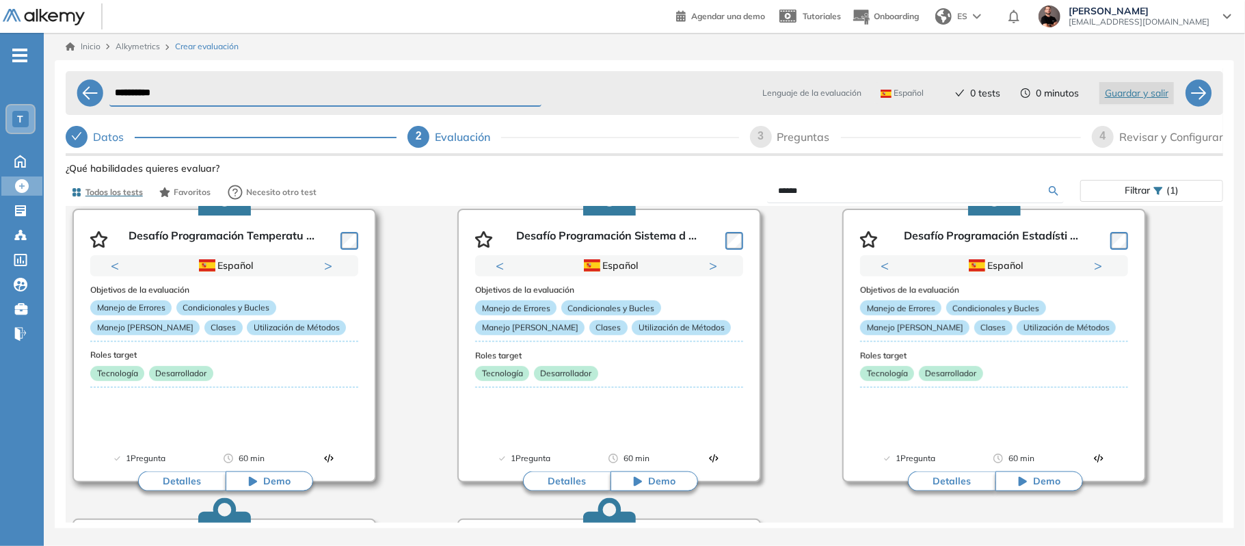
click at [319, 372] on div "Tecnología Desarrollador" at bounding box center [224, 376] width 268 height 21
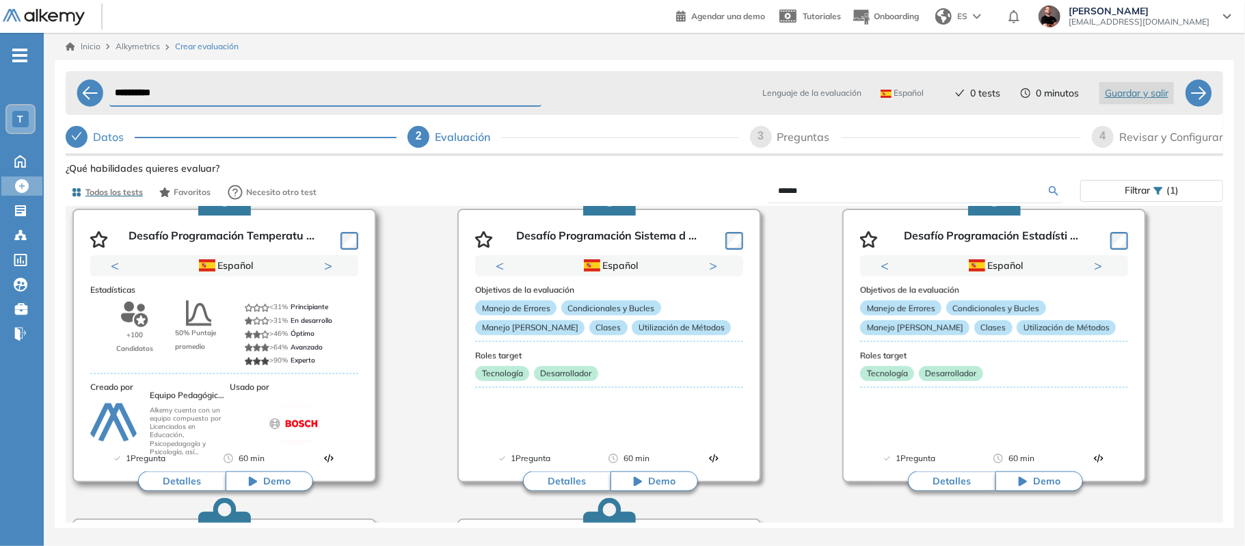
click at [191, 472] on button "Detalles" at bounding box center [182, 481] width 88 height 21
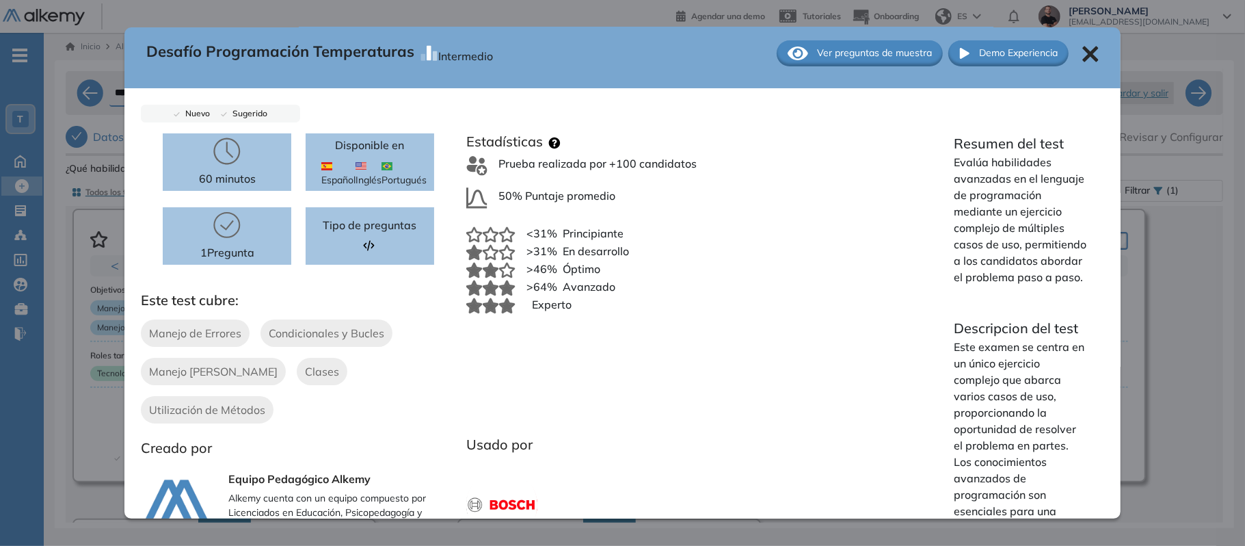
scroll to position [6, 0]
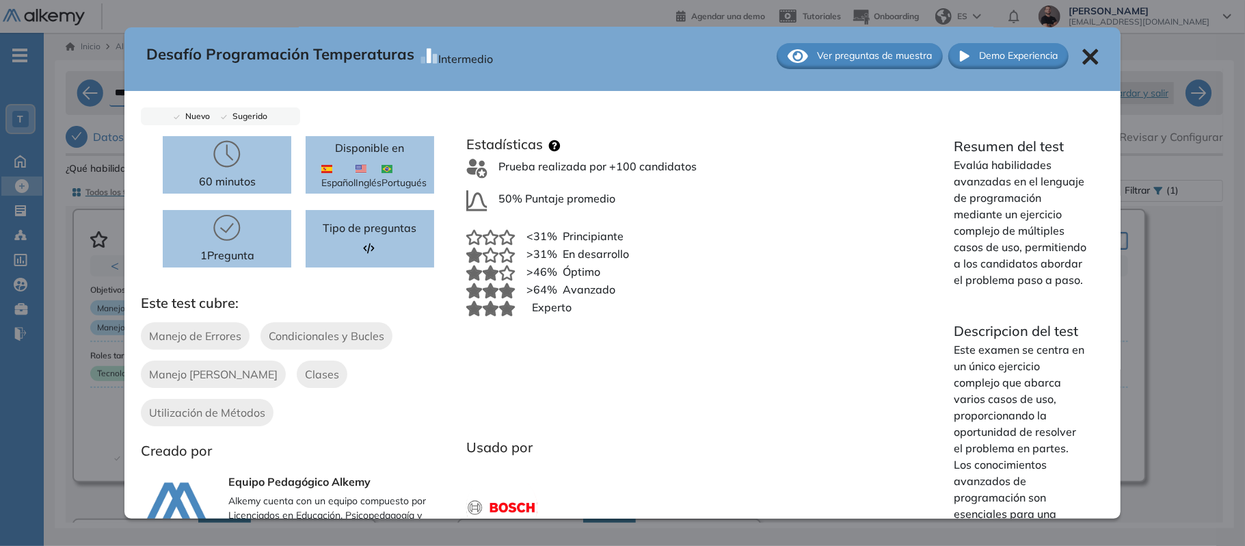
click at [829, 49] on span "Ver preguntas de muestra" at bounding box center [874, 56] width 115 height 14
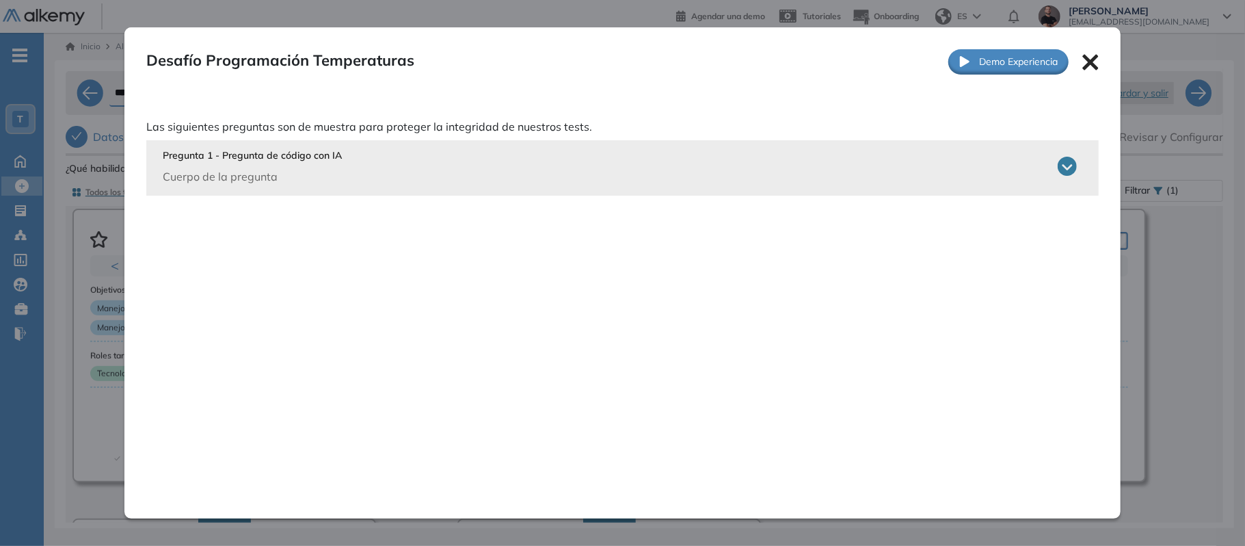
scroll to position [0, 0]
click at [406, 185] on div "Pregunta 1 - Pregunta de código con IA Cuerpo de la pregunta Eres parte de un e…" at bounding box center [622, 167] width 953 height 55
click at [416, 149] on div "Pregunta 1 - Pregunta de código con IA Cuerpo de la pregunta" at bounding box center [620, 166] width 914 height 36
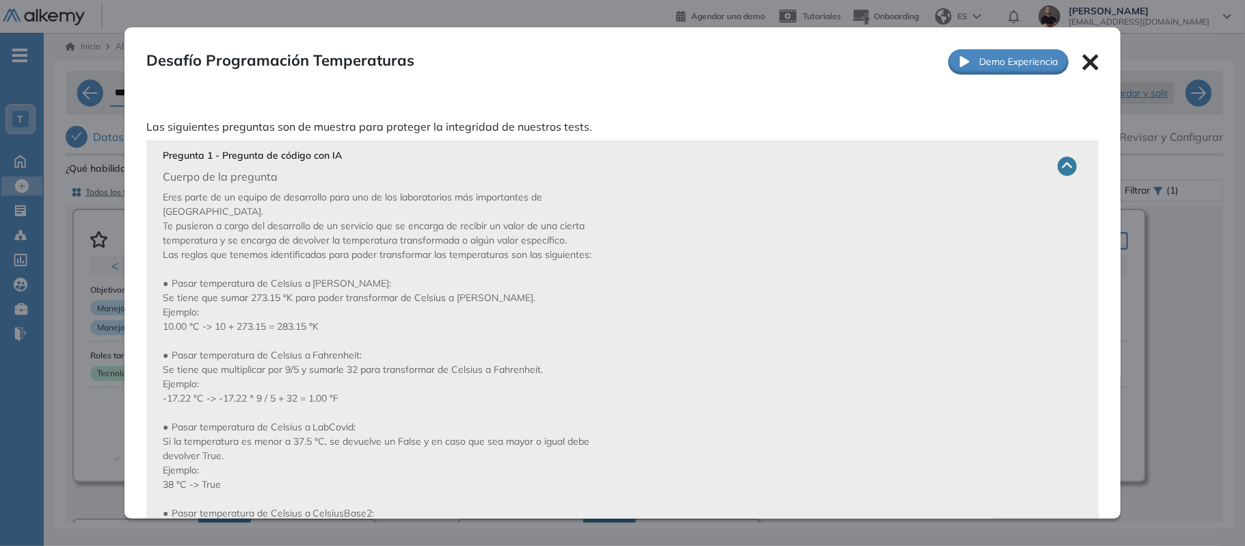
scroll to position [34, 0]
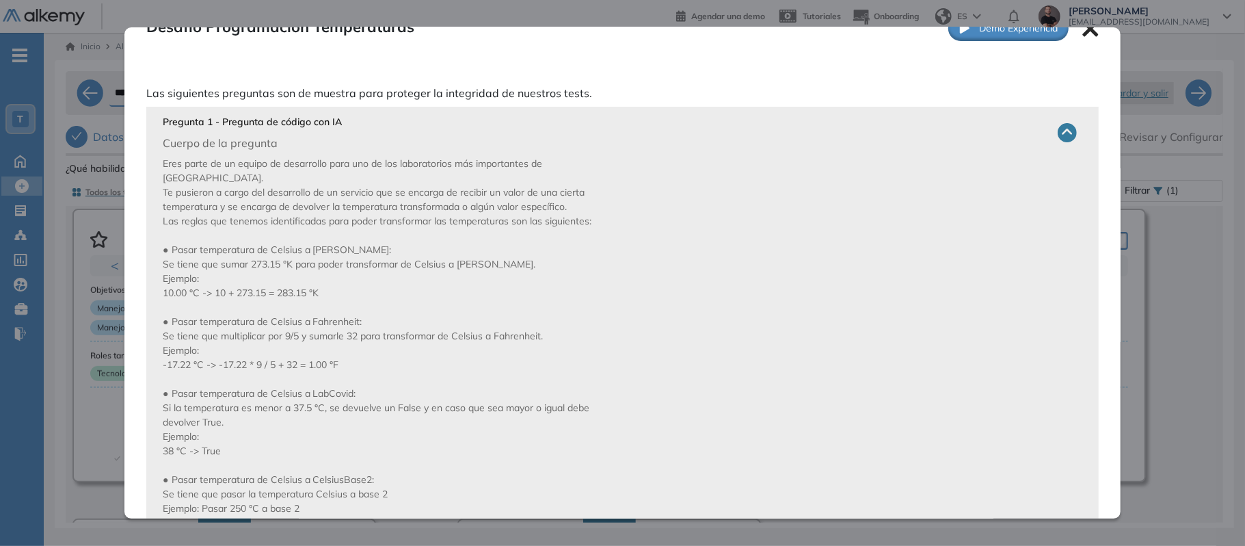
click at [1200, 207] on div "Desafío Programación Temperaturas Intermedio Ver preguntas de muestra Demo Expe…" at bounding box center [645, 387] width 1158 height 457
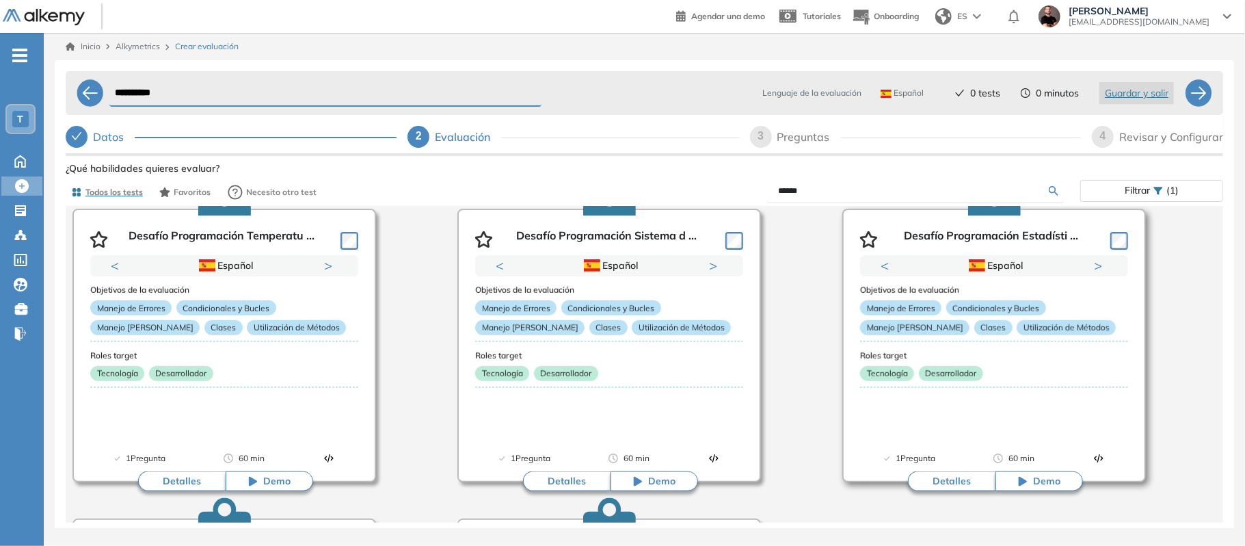
scroll to position [0, 0]
click at [1174, 397] on div "Análisis de Datos con Python Previous Portugués Español Portugués Español Portu…" at bounding box center [645, 186] width 1166 height 1244
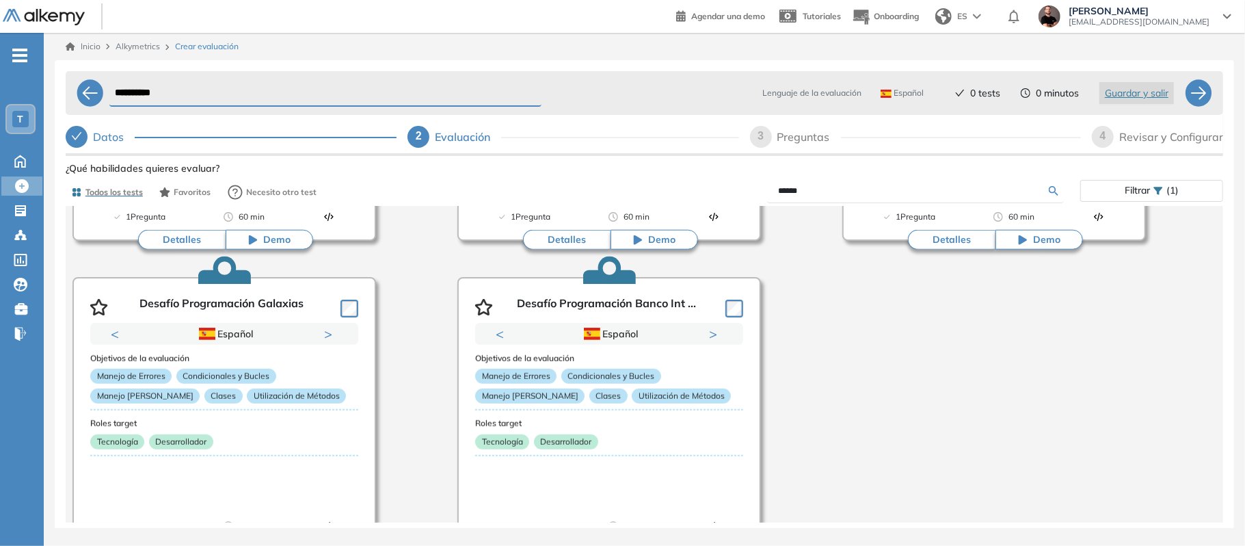
scroll to position [977, 0]
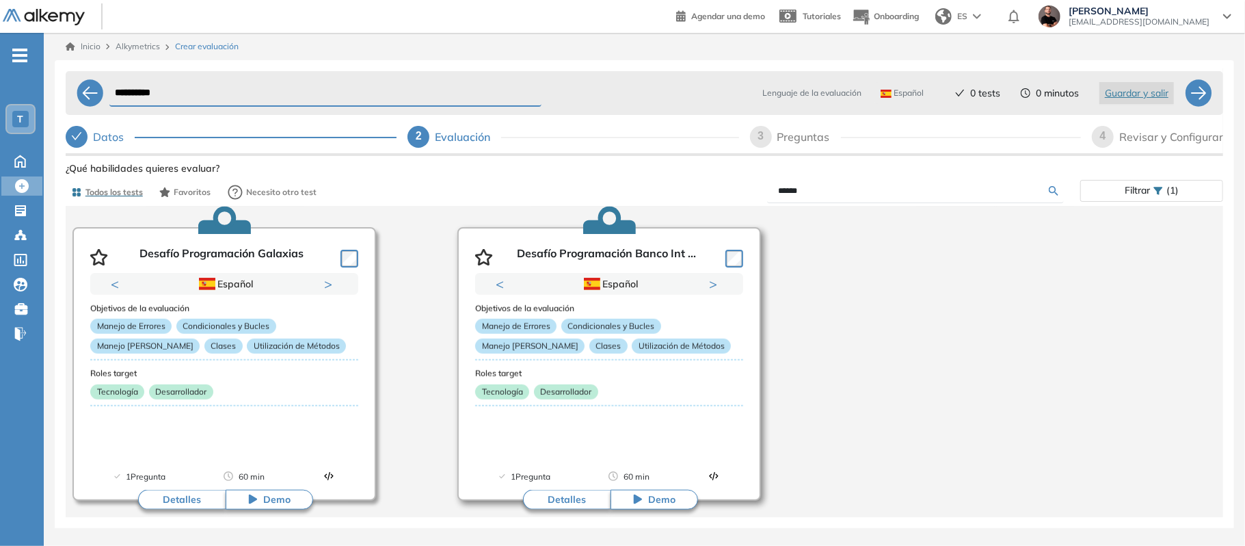
click at [561, 487] on div "1 Pregunta 60 min" at bounding box center [609, 485] width 268 height 30
click at [561, 491] on button "Detalles" at bounding box center [567, 499] width 88 height 21
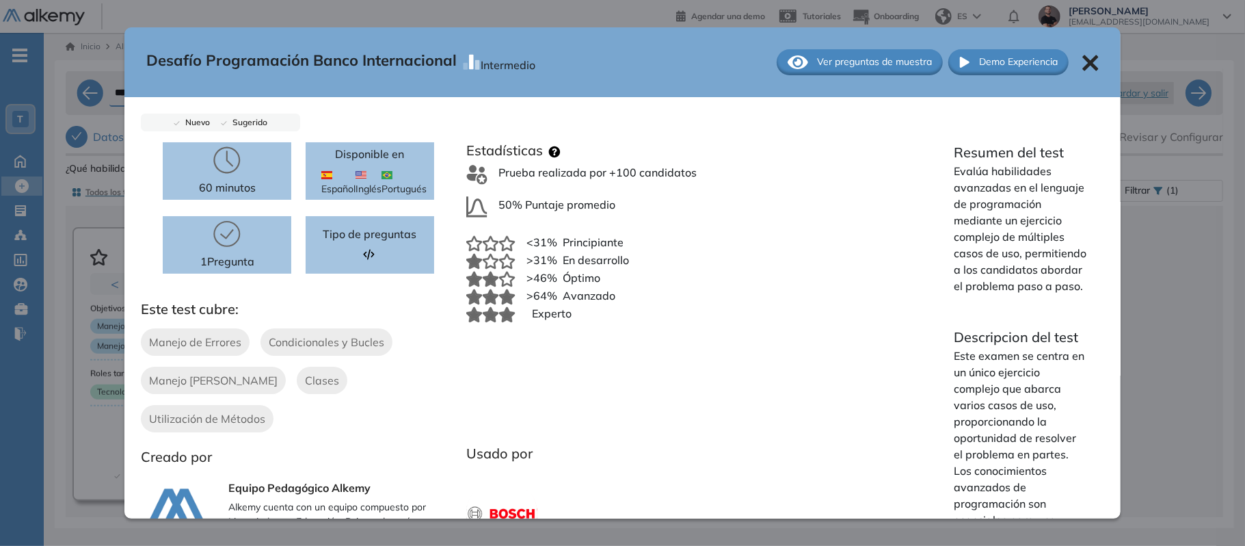
click at [817, 58] on span "Ver preguntas de muestra" at bounding box center [874, 62] width 115 height 14
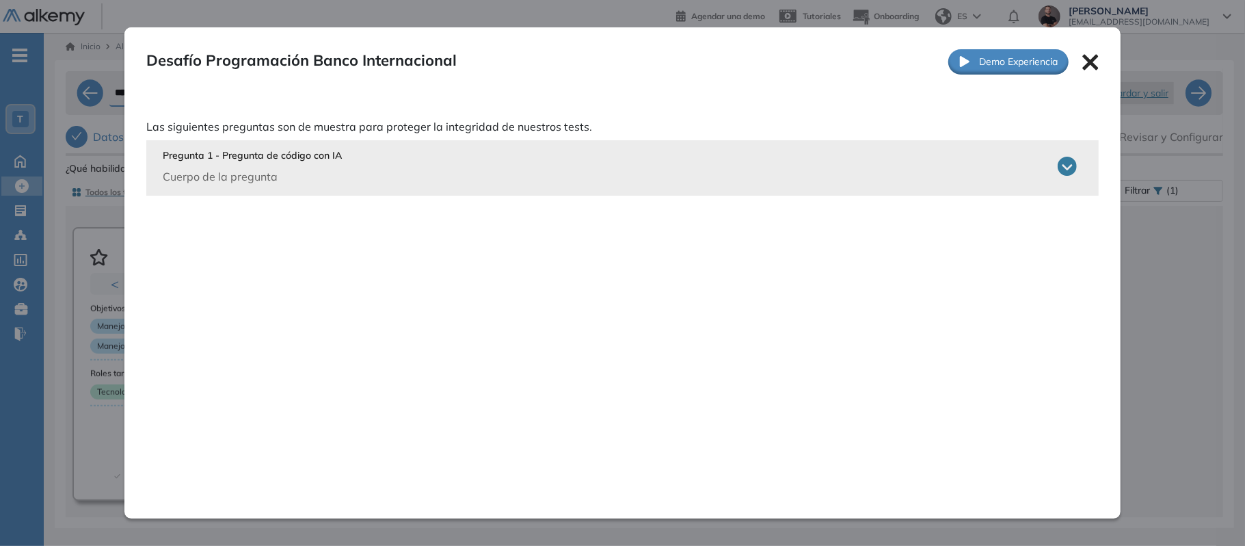
click at [702, 167] on div "Pregunta 1 - Pregunta de código con IA Cuerpo de la pregunta" at bounding box center [620, 166] width 914 height 36
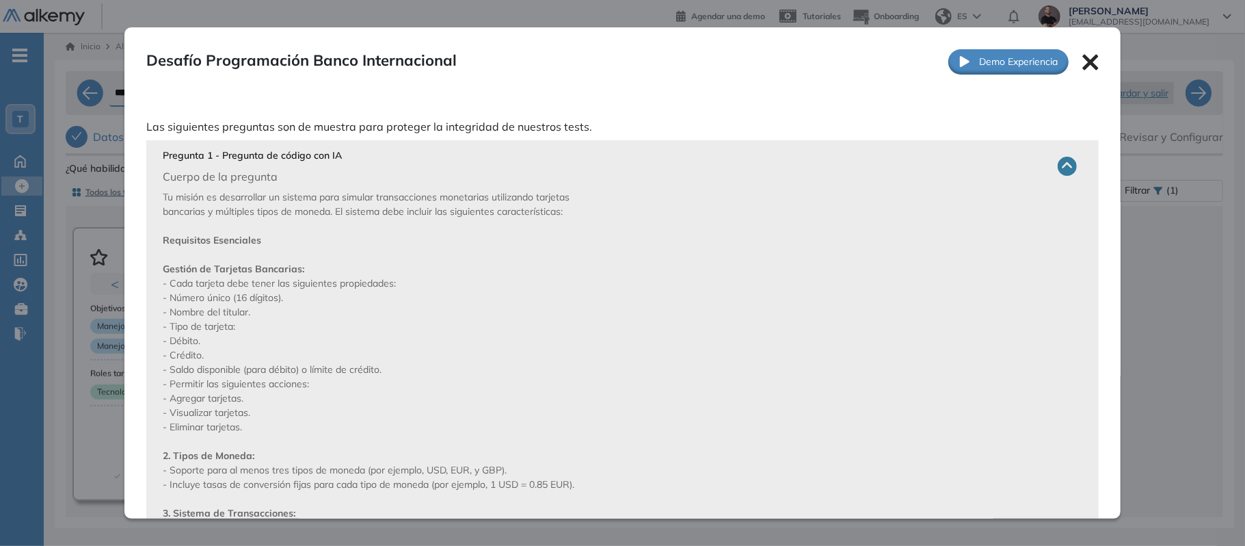
click at [1157, 261] on div "Desafío Programación Banco Internacional Intermedio Ver preguntas de muestra De…" at bounding box center [645, 387] width 1158 height 457
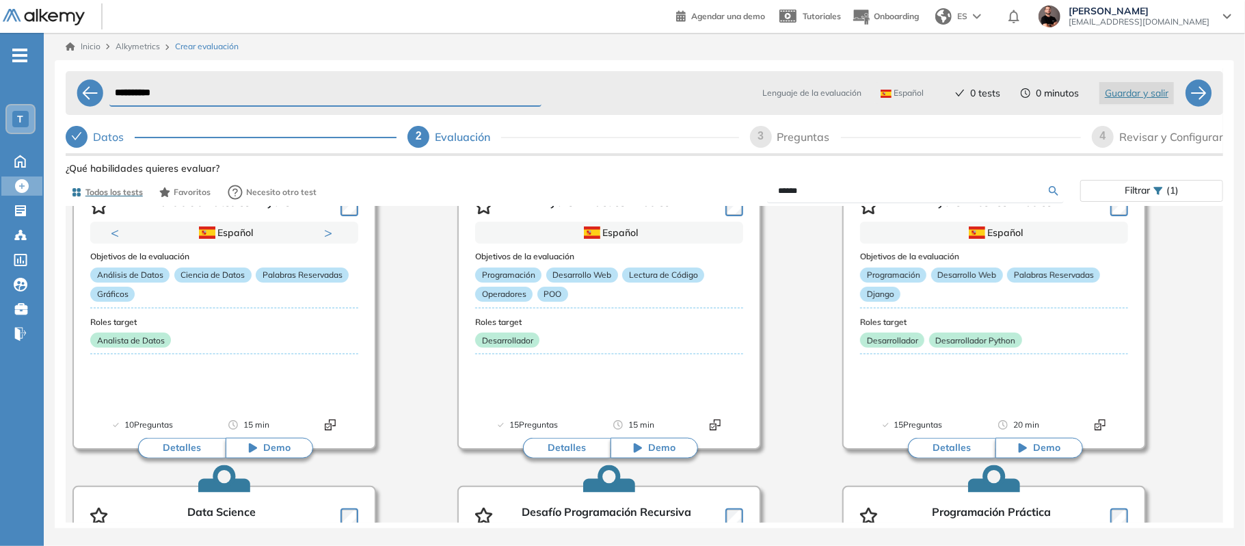
scroll to position [0, 0]
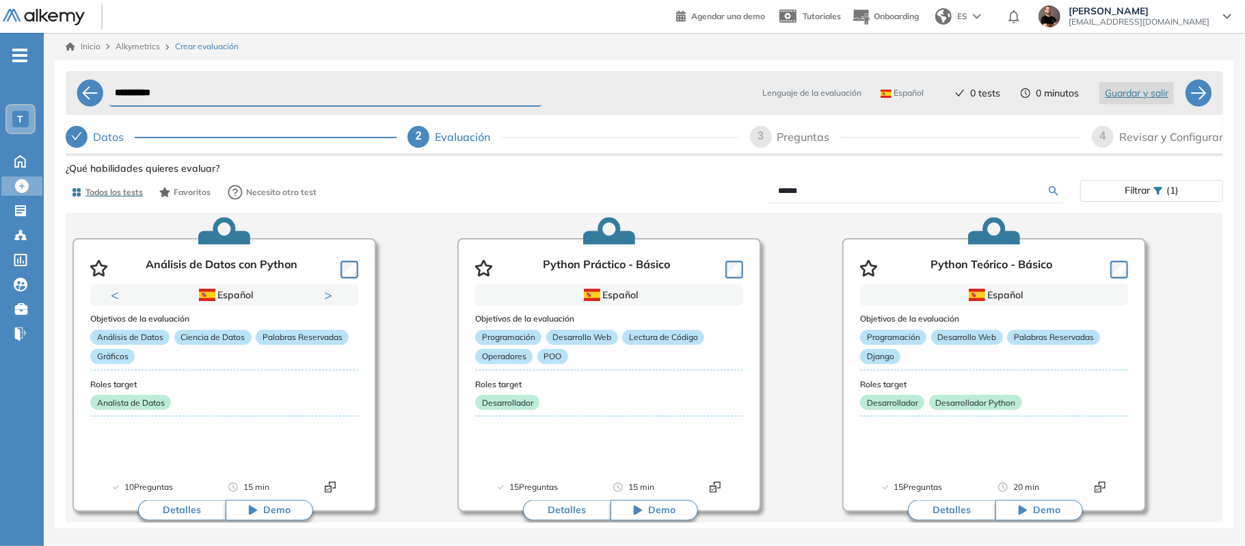
click at [261, 404] on div "Analista de Datos" at bounding box center [224, 405] width 268 height 21
click at [178, 526] on div "Ver preguntas de muestra Demo Experiencia Starter Validado undefined minutos Pr…" at bounding box center [645, 387] width 1158 height 457
click at [178, 520] on button "Detalles" at bounding box center [182, 510] width 88 height 21
click at [178, 512] on button "Detalles" at bounding box center [182, 510] width 88 height 21
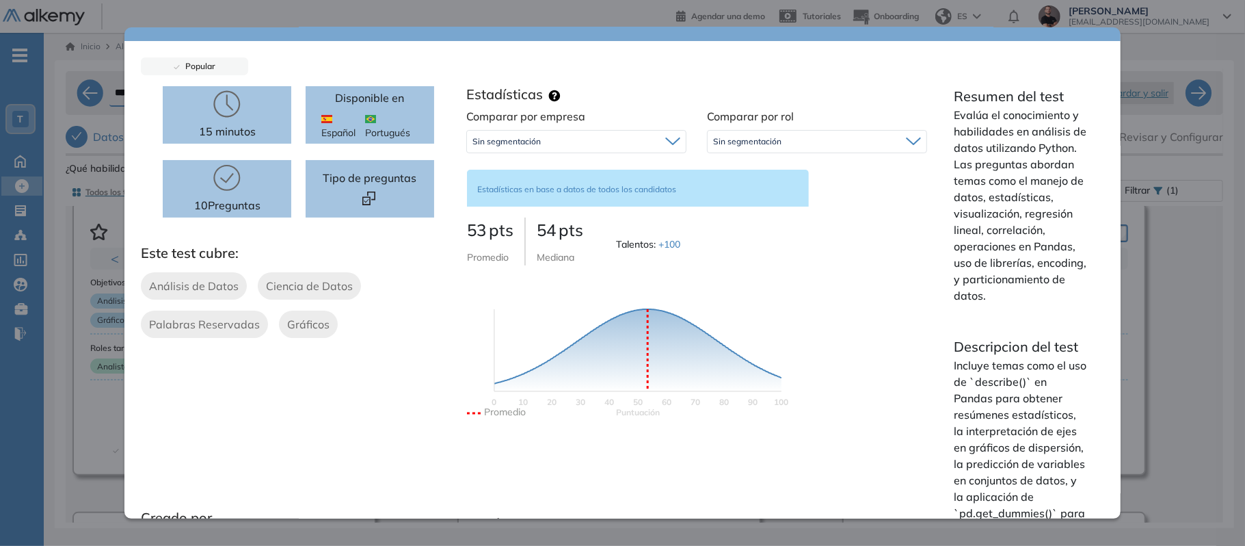
scroll to position [0, 0]
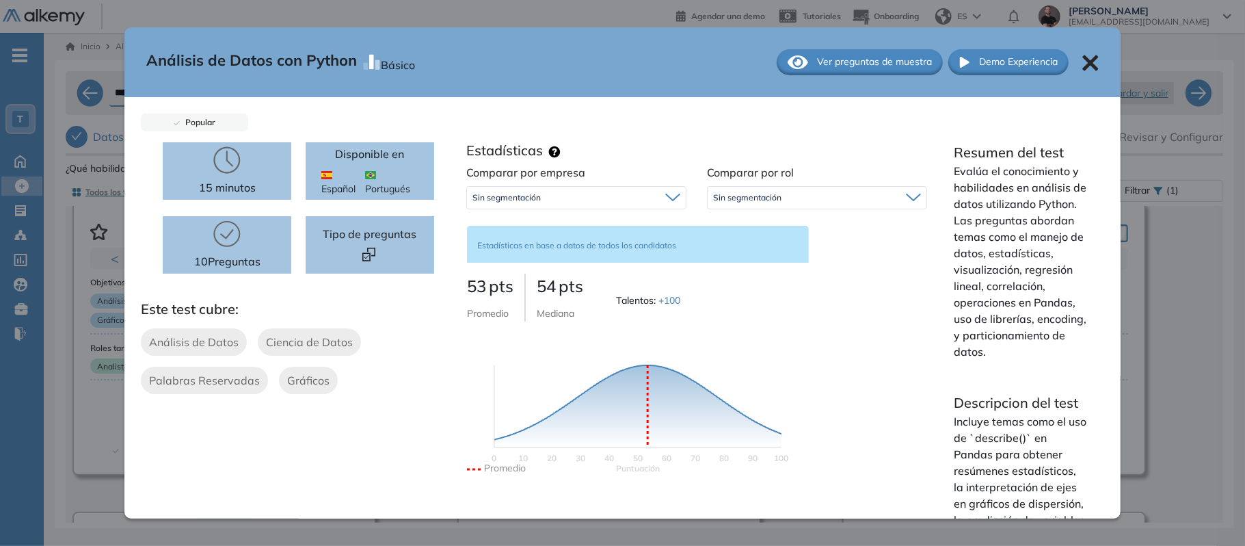
click at [854, 94] on div "Análisis de Datos con Python Básico Ver preguntas de muestra Demo Experiencia" at bounding box center [622, 62] width 996 height 70
click at [849, 70] on div "Ver preguntas de muestra" at bounding box center [860, 62] width 166 height 26
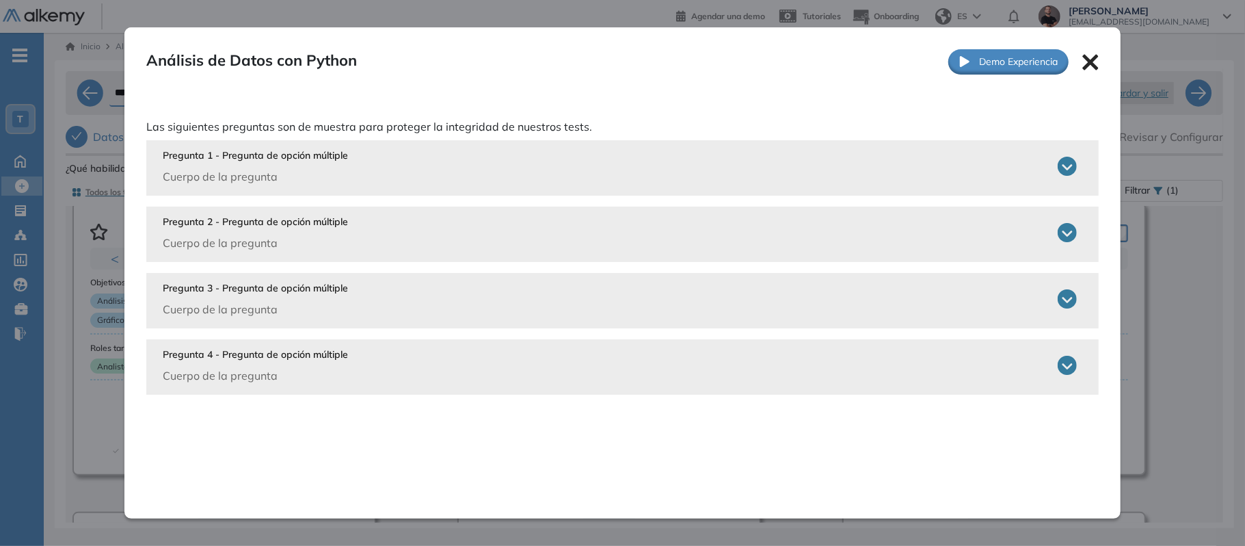
click at [497, 178] on div "Pregunta 1 - Pregunta de opción múltiple Cuerpo de la pregunta" at bounding box center [620, 166] width 914 height 36
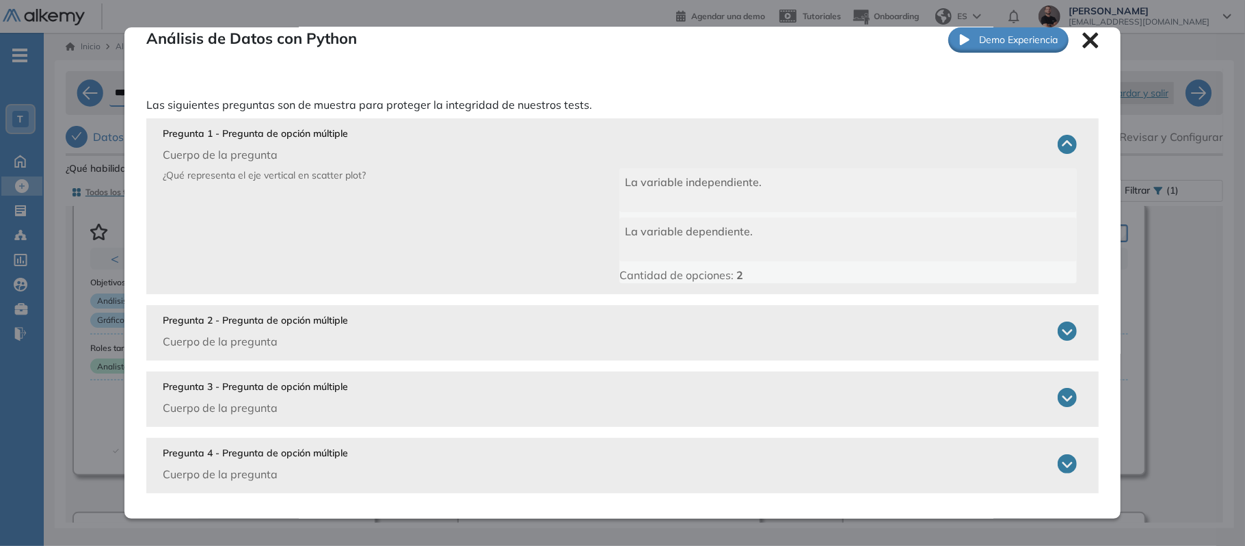
scroll to position [23, 0]
click at [518, 332] on div "Pregunta 2 - Pregunta de opción múltiple Cuerpo de la pregunta" at bounding box center [620, 330] width 914 height 36
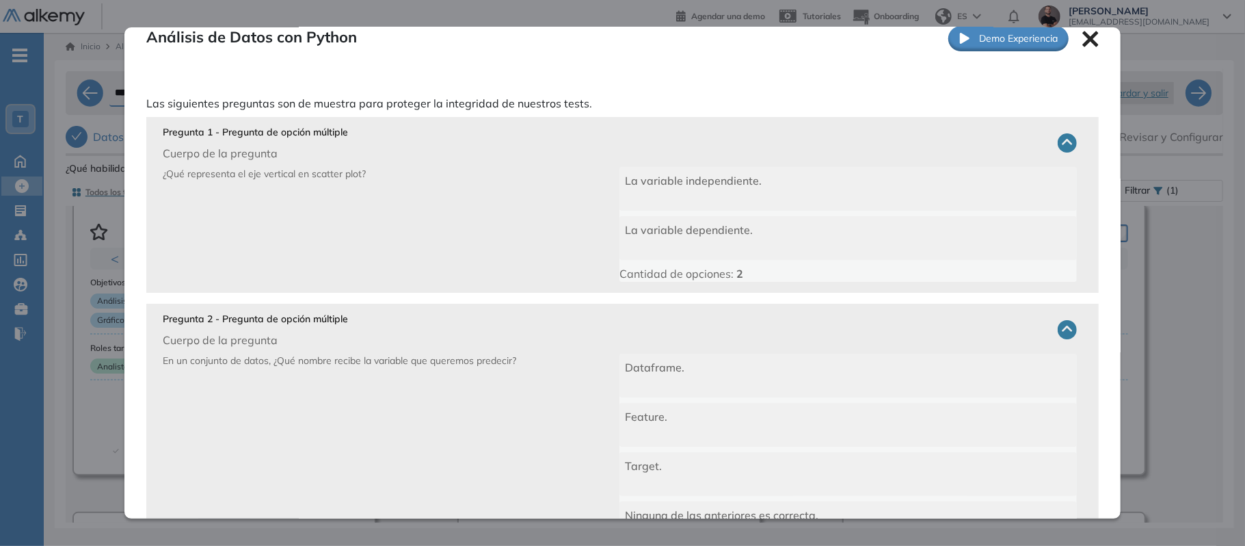
scroll to position [242, 0]
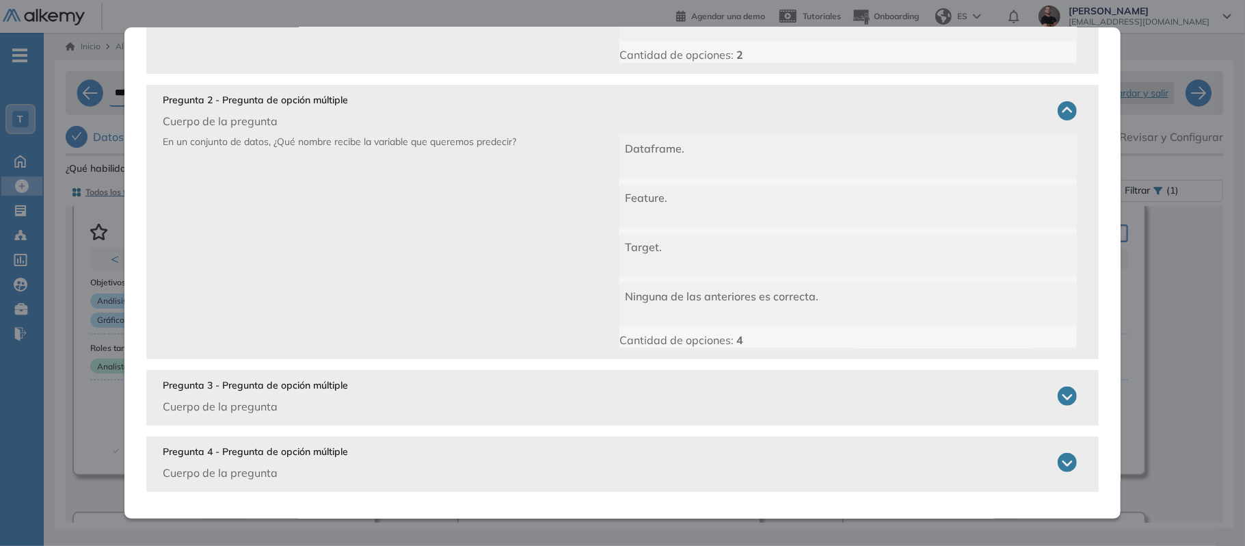
click at [1063, 460] on icon at bounding box center [1067, 462] width 19 height 19
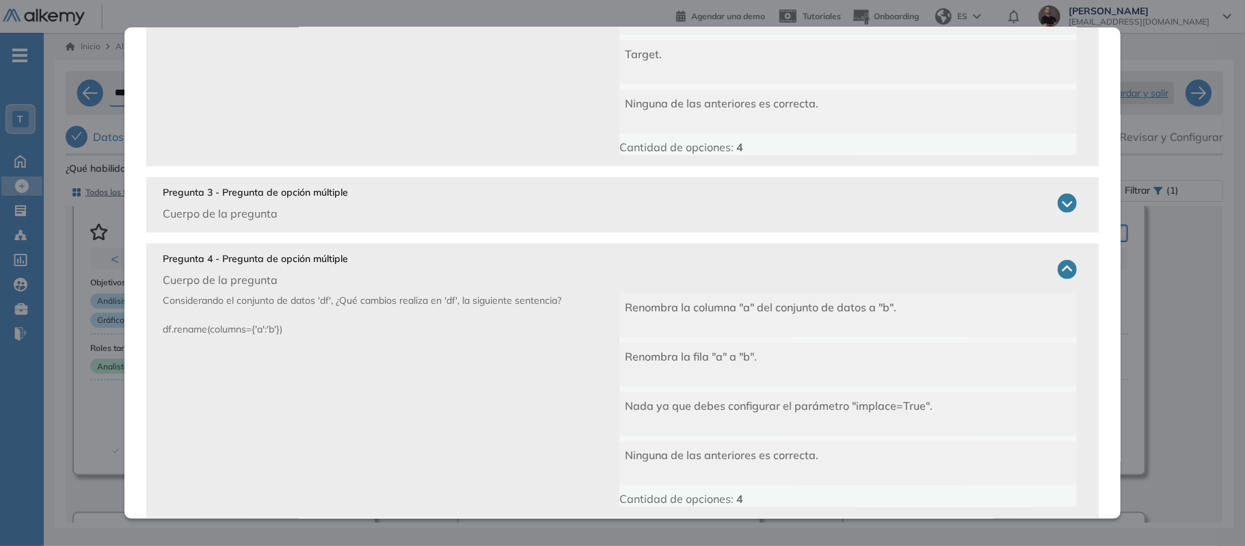
scroll to position [461, 0]
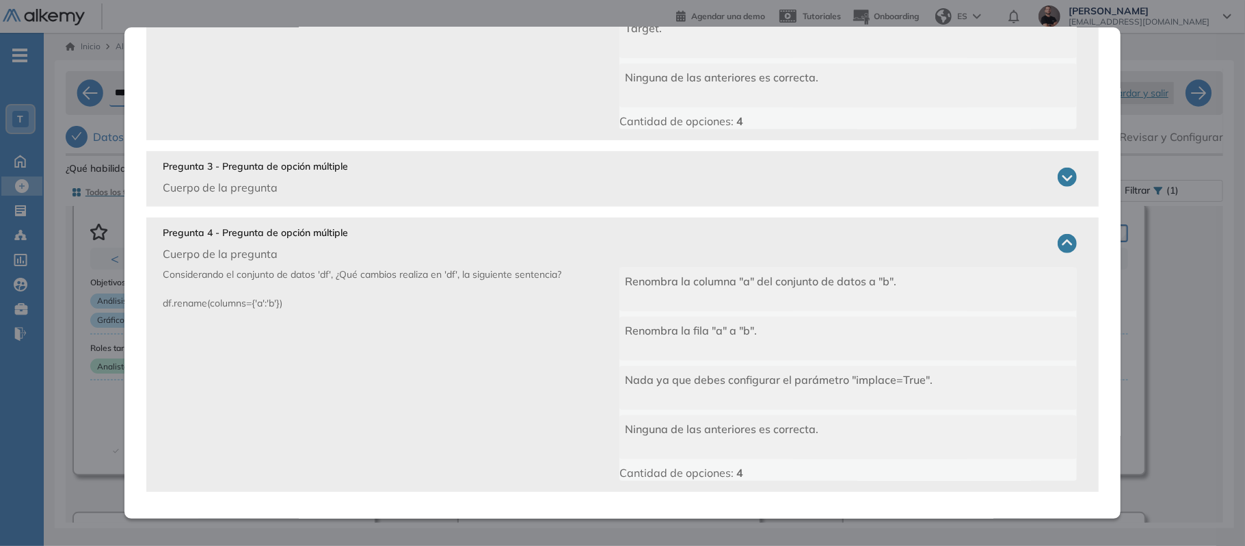
click at [1070, 179] on div "Pregunta 3 - Pregunta de opción múltiple Cuerpo de la pregunta ¿Cuál es el coma…" at bounding box center [622, 178] width 953 height 55
click at [1058, 179] on icon at bounding box center [1067, 177] width 19 height 19
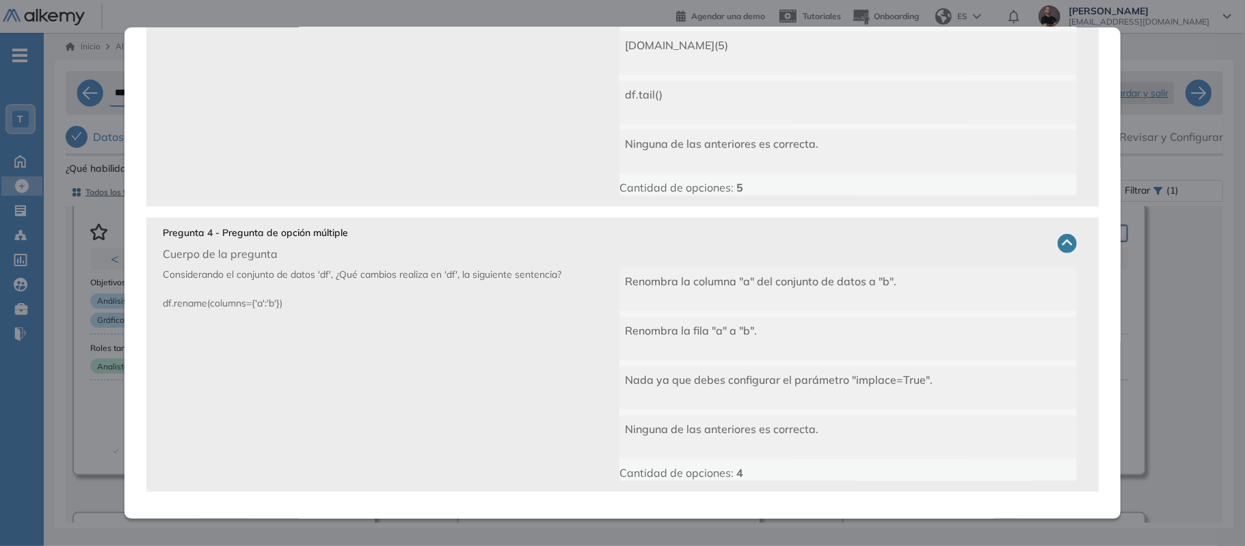
scroll to position [0, 0]
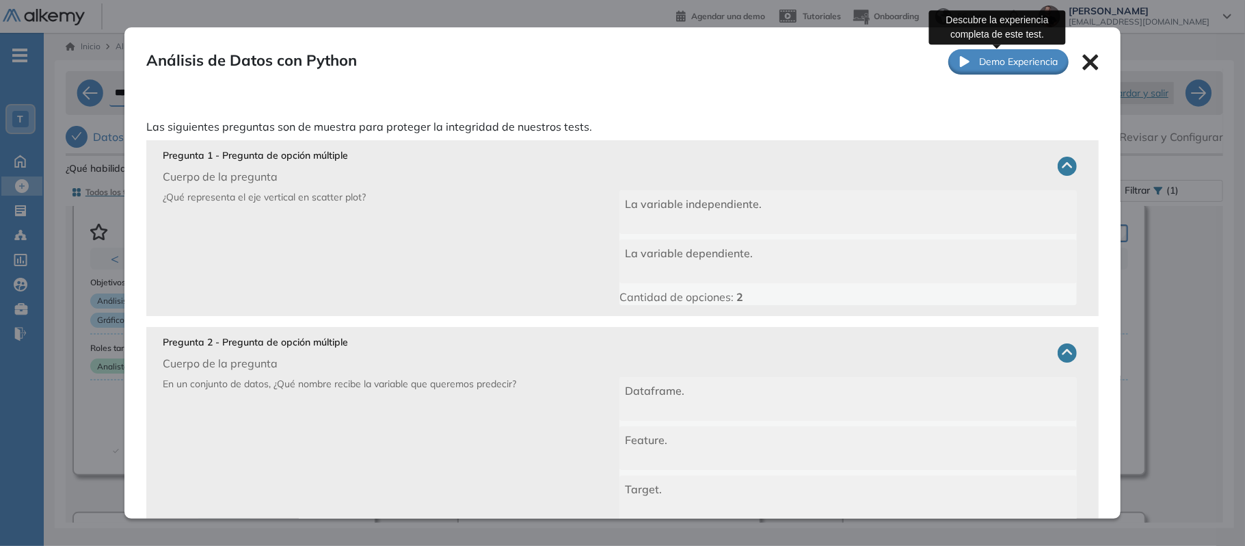
click at [1040, 58] on span "Demo Experiencia" at bounding box center [1018, 62] width 79 height 14
click at [1084, 53] on div at bounding box center [1091, 62] width 16 height 18
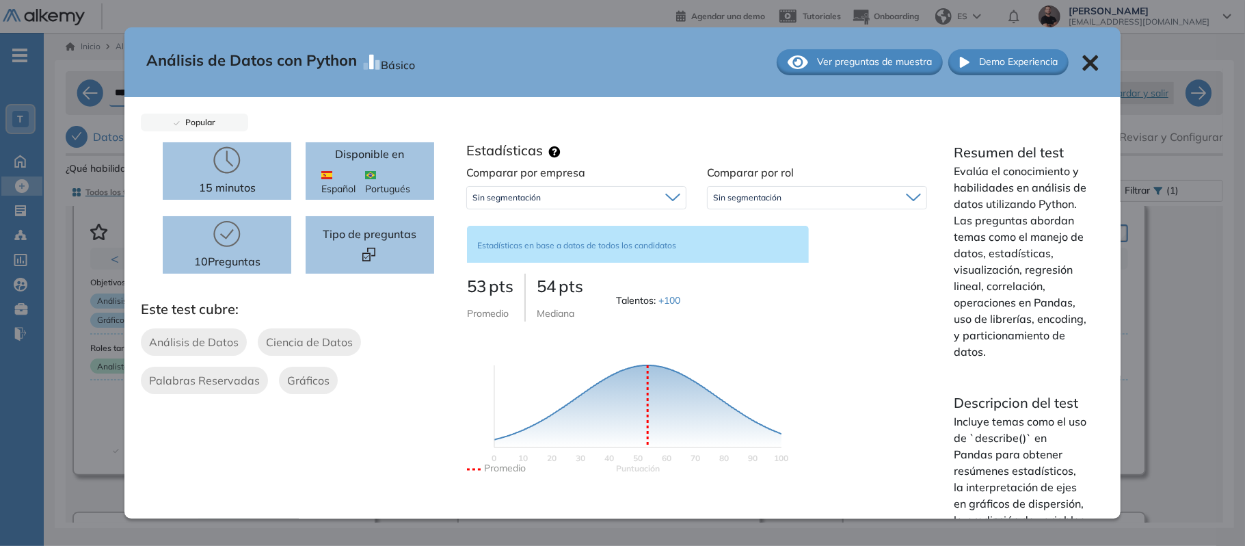
click at [1083, 56] on icon at bounding box center [1091, 63] width 16 height 16
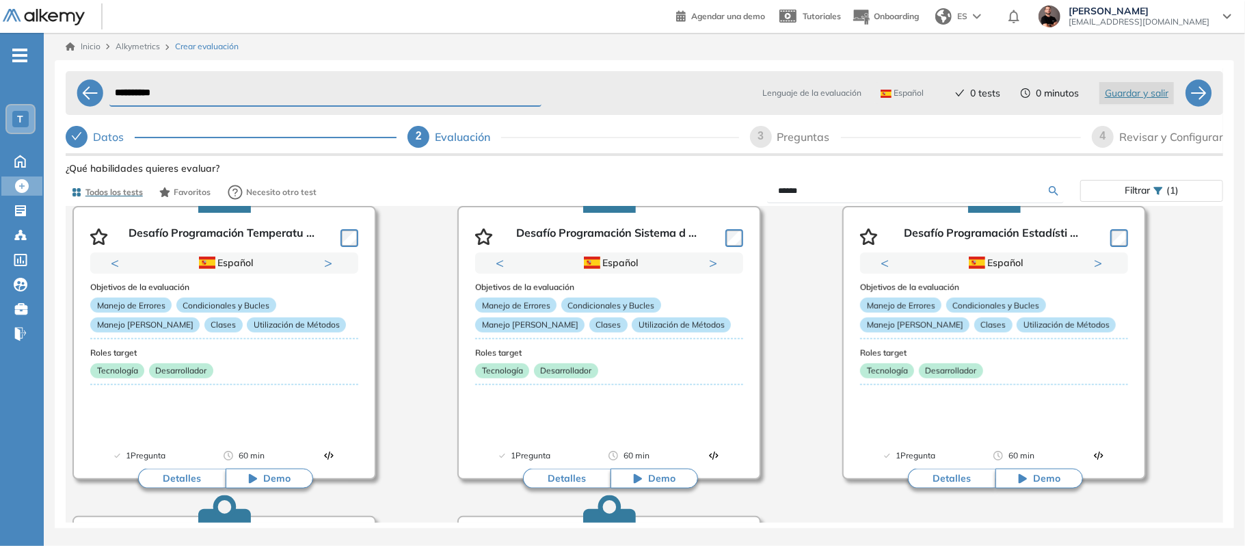
scroll to position [729, 0]
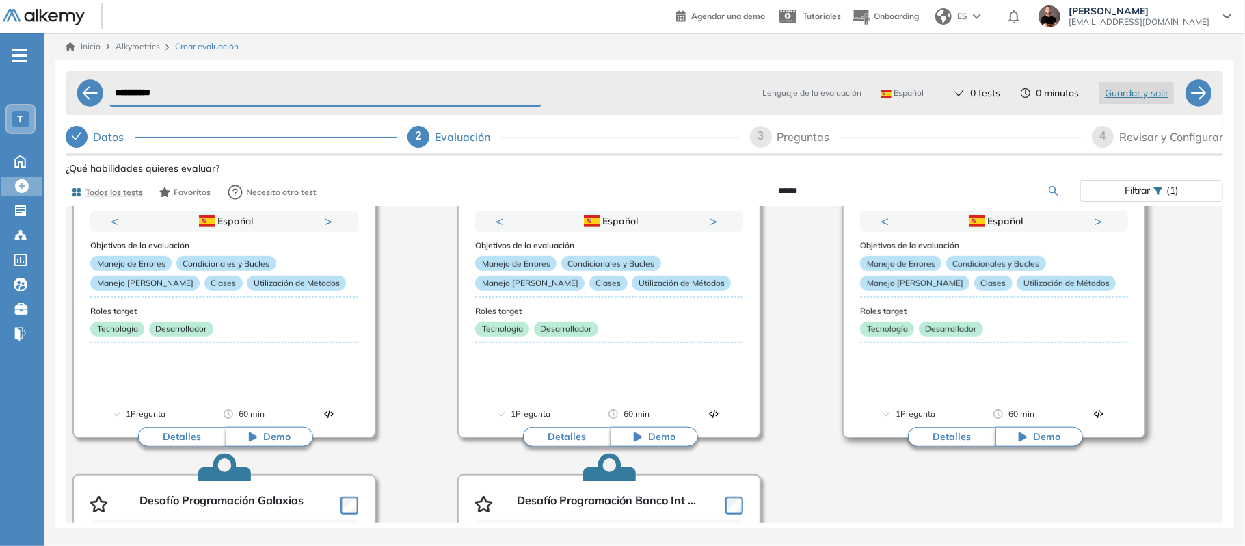
click at [1068, 297] on div "Objetivos de la evaluación Manejo de Errores Condicionales y Bucles Manejo de C…" at bounding box center [994, 307] width 268 height 151
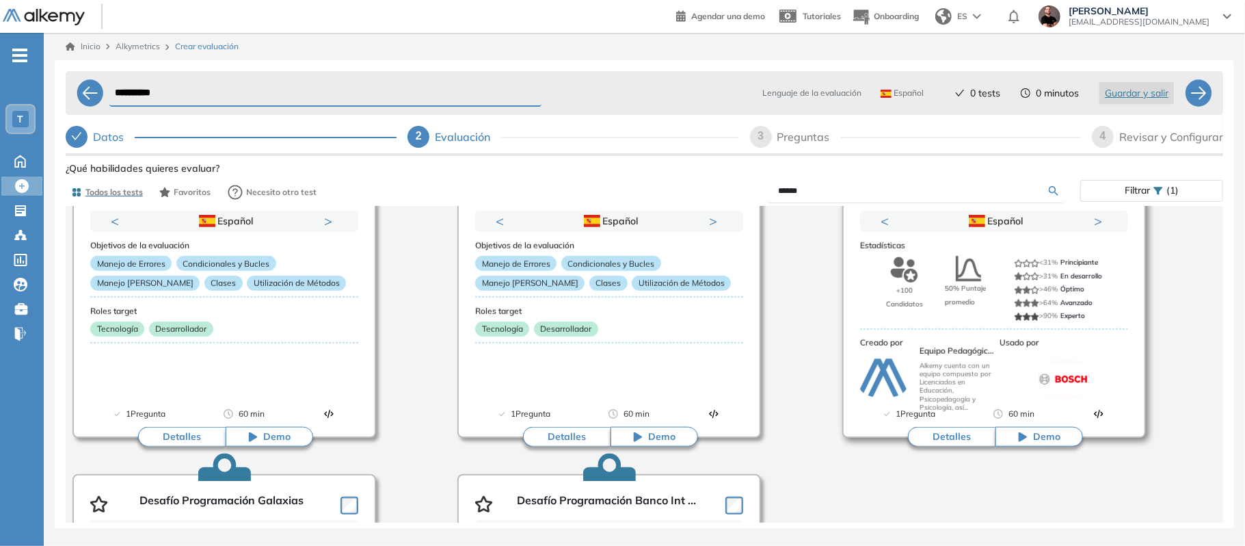
click at [955, 447] on button "Detalles" at bounding box center [952, 437] width 88 height 21
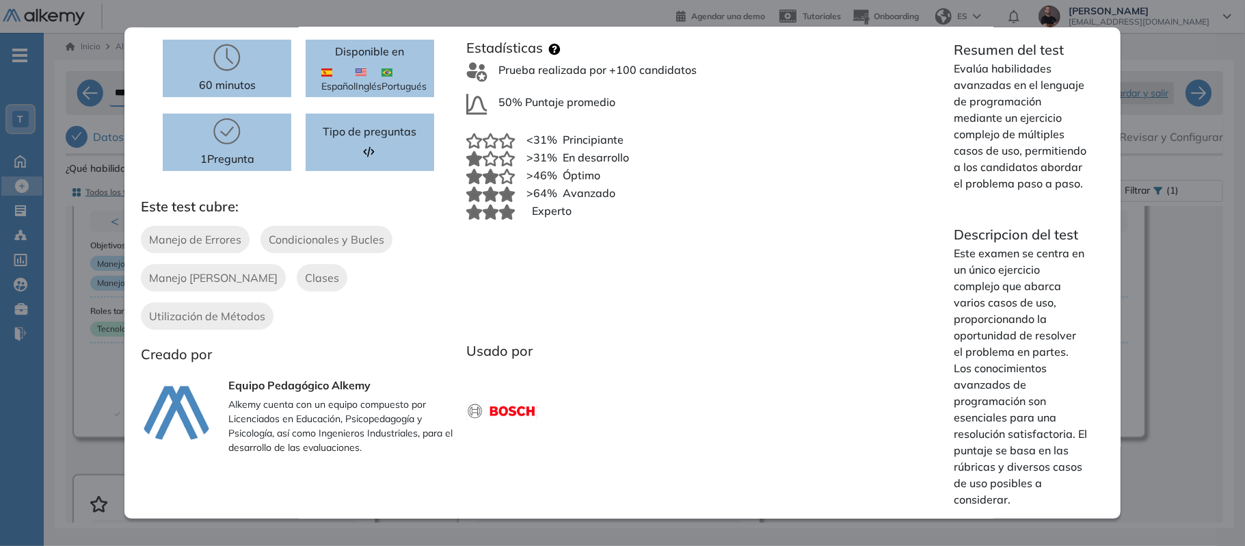
scroll to position [0, 0]
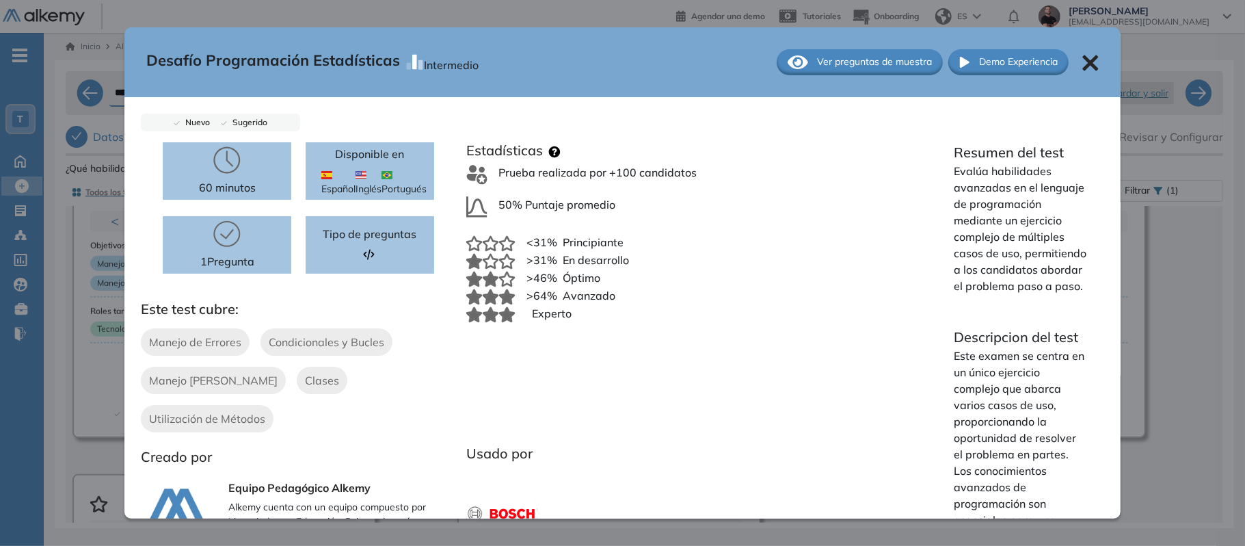
click at [817, 61] on span "Ver preguntas de muestra" at bounding box center [874, 62] width 115 height 14
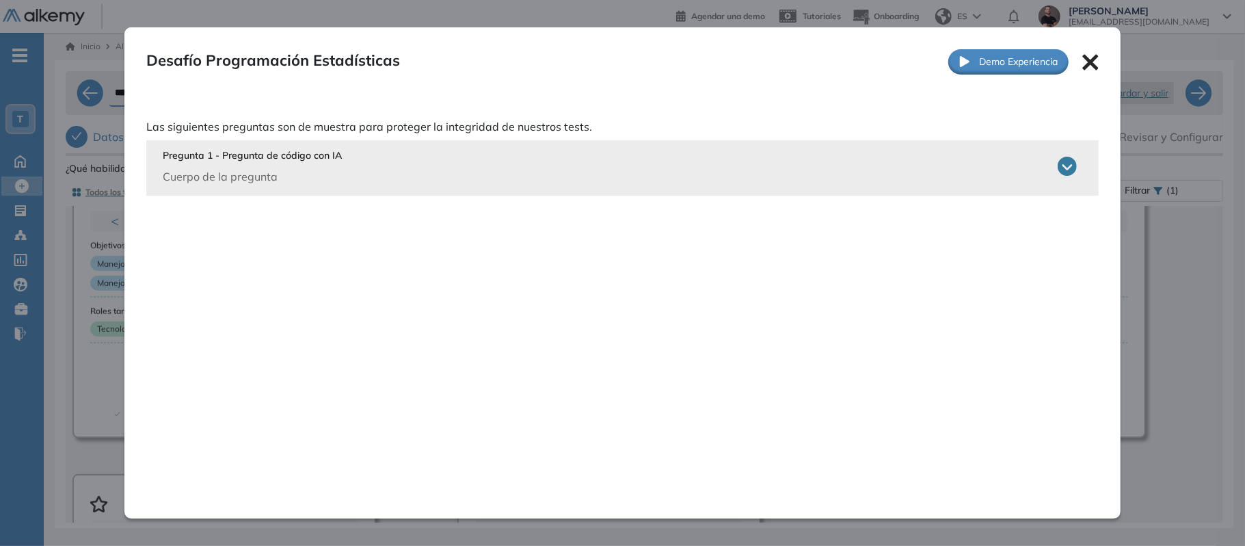
click at [643, 184] on div "Pregunta 1 - Pregunta de código con IA Cuerpo de la pregunta" at bounding box center [620, 166] width 914 height 36
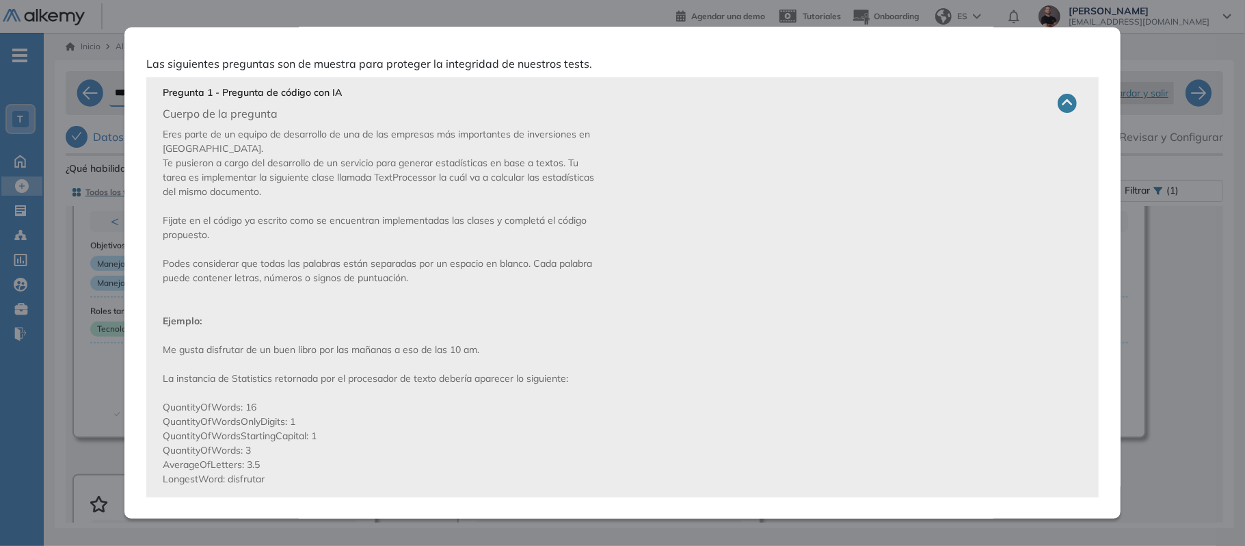
scroll to position [68, 0]
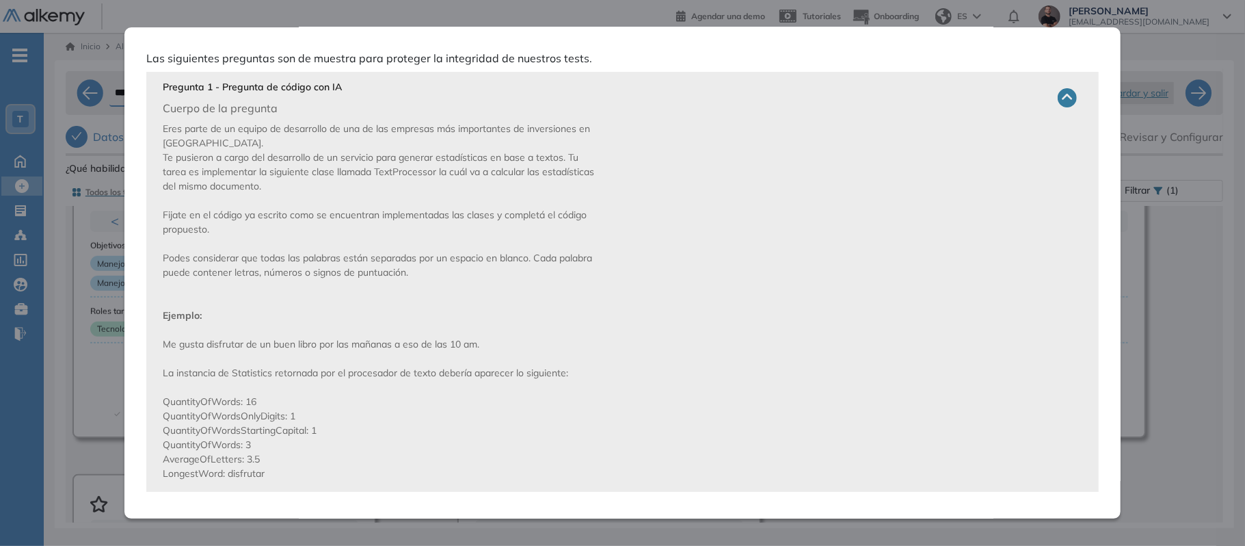
click at [1138, 155] on div "**********" at bounding box center [645, 294] width 1158 height 457
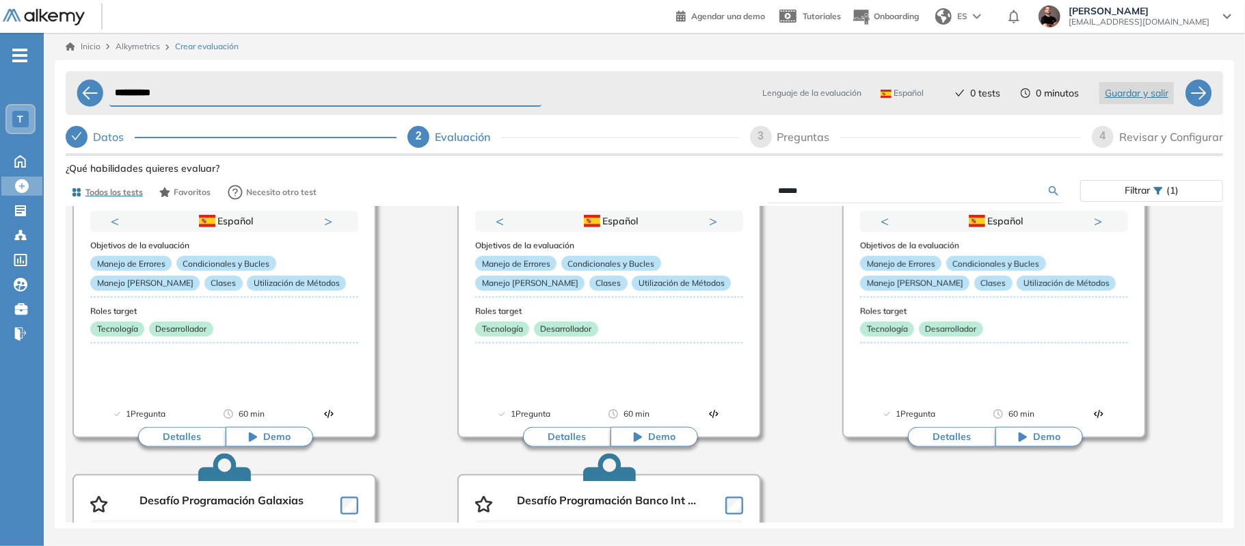
click at [1180, 235] on div "Análisis de Datos con Python Previous Portugués Español Portugués Español Portu…" at bounding box center [645, 142] width 1166 height 1244
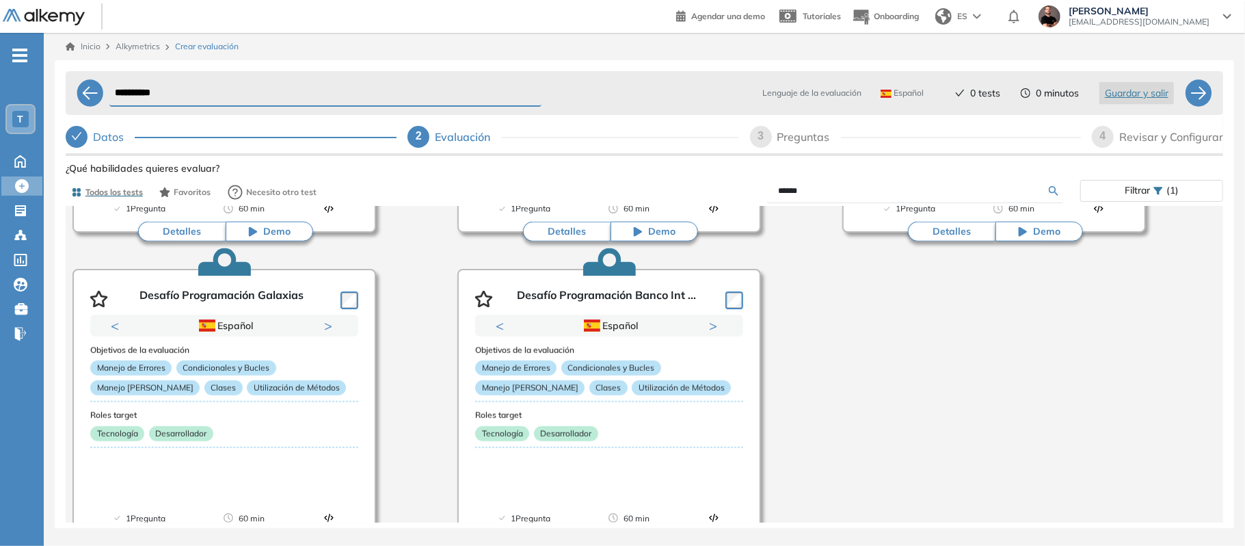
scroll to position [977, 0]
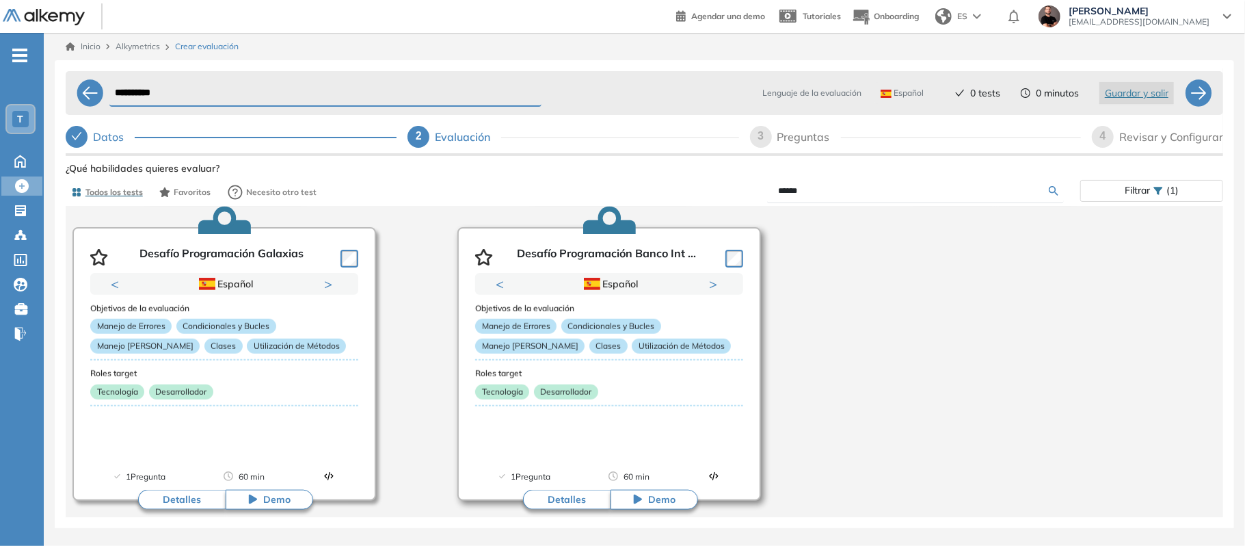
click at [574, 495] on button "Detalles" at bounding box center [567, 499] width 88 height 21
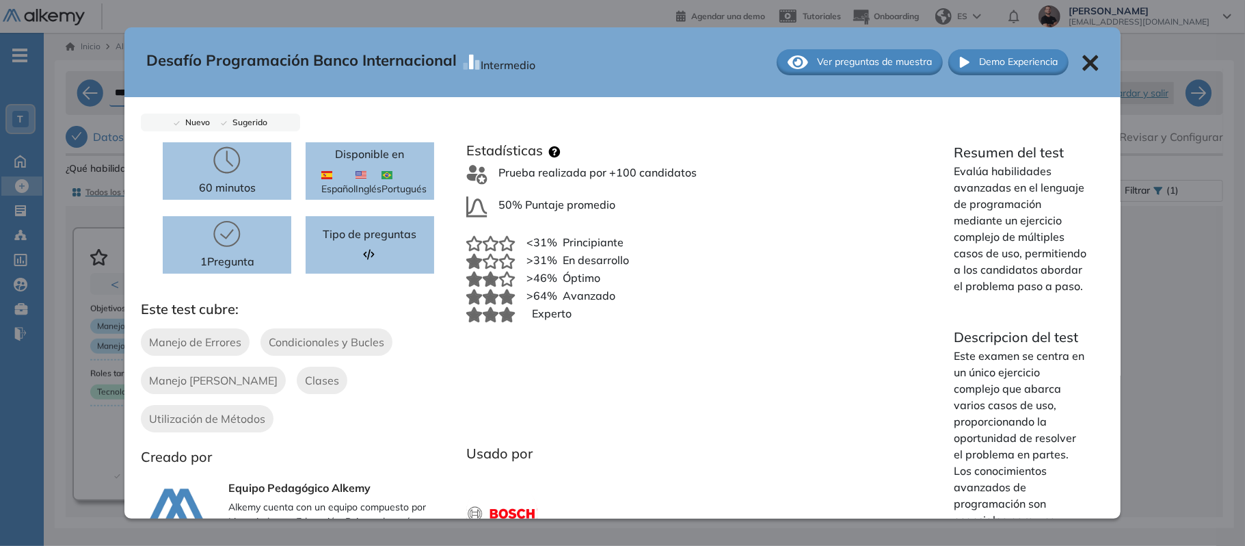
click at [854, 67] on span "Ver preguntas de muestra" at bounding box center [874, 62] width 115 height 14
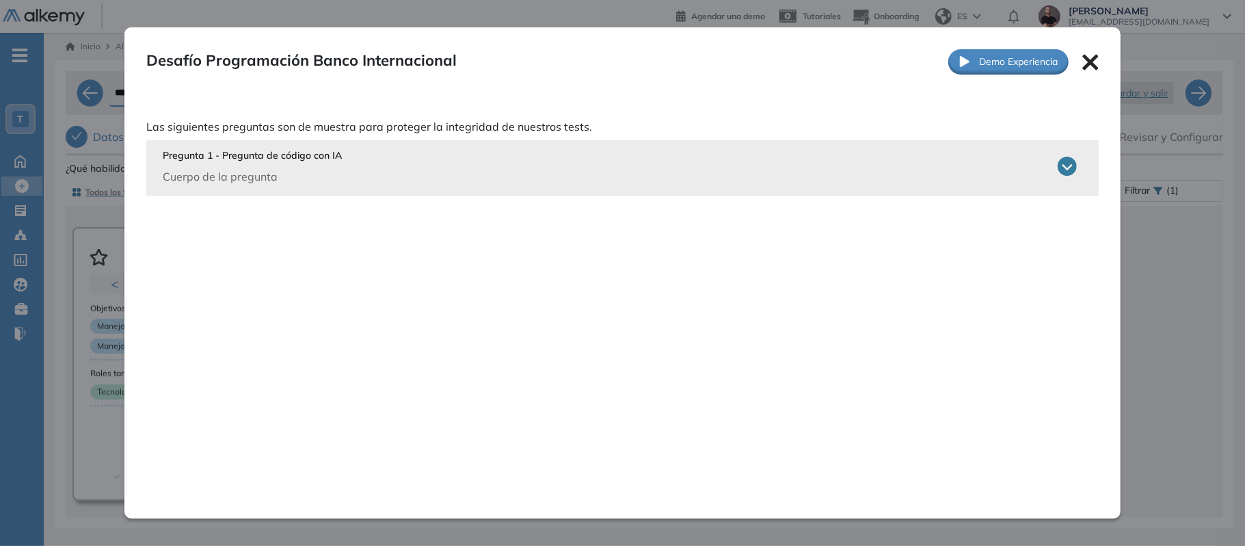
click at [832, 127] on p "Las siguientes preguntas son de muestra para proteger la integridad de nuestros…" at bounding box center [622, 126] width 953 height 16
click at [805, 172] on div "Pregunta 1 - Pregunta de código con IA Cuerpo de la pregunta" at bounding box center [620, 166] width 914 height 36
